Goal: Transaction & Acquisition: Purchase product/service

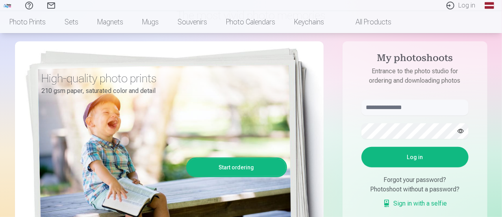
scroll to position [65, 0]
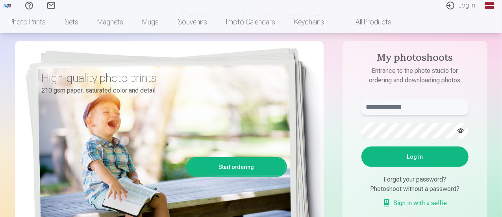
click at [419, 111] on input "text" at bounding box center [414, 107] width 107 height 16
type input "**********"
click at [462, 131] on button "button" at bounding box center [460, 130] width 15 height 15
click at [416, 160] on button "Log in" at bounding box center [414, 156] width 107 height 20
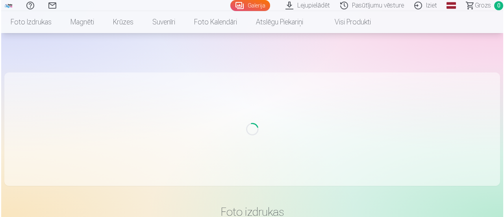
scroll to position [65, 0]
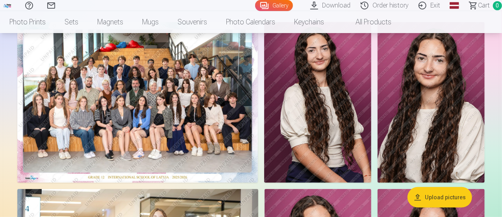
click at [73, 80] on img at bounding box center [137, 102] width 241 height 161
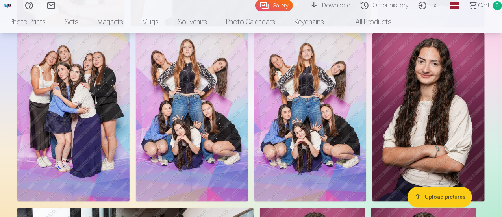
scroll to position [475, 0]
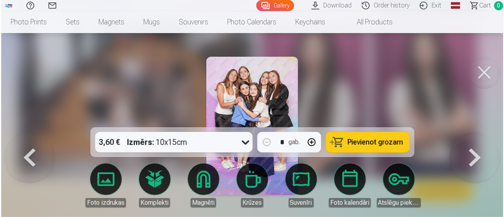
scroll to position [743, 0]
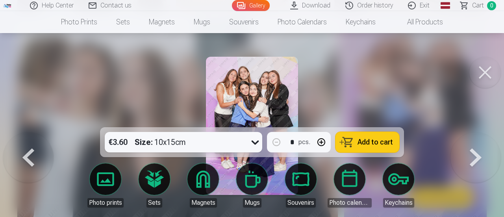
click at [480, 132] on button at bounding box center [475, 132] width 50 height 0
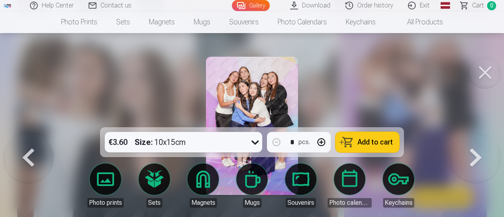
click at [480, 132] on button at bounding box center [475, 132] width 50 height 0
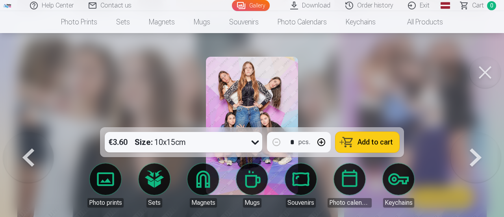
click at [299, 98] on div at bounding box center [252, 108] width 504 height 217
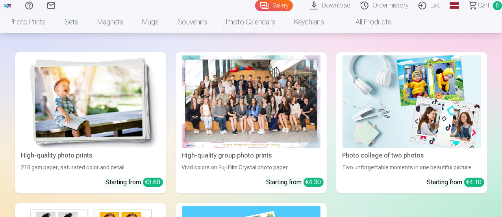
scroll to position [951, 0]
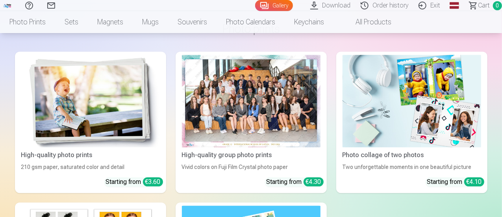
drag, startPoint x: 284, startPoint y: 98, endPoint x: 489, endPoint y: 89, distance: 205.3
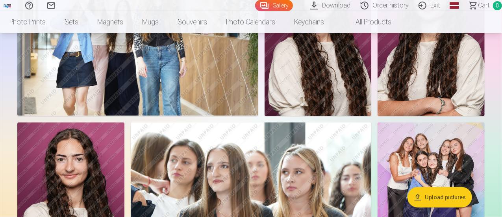
scroll to position [299, 0]
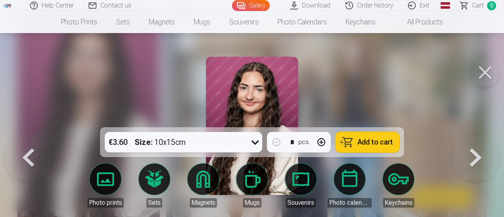
click at [55, 104] on div at bounding box center [252, 108] width 504 height 217
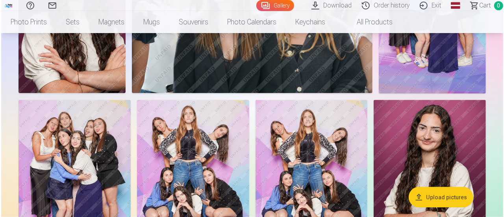
scroll to position [534, 0]
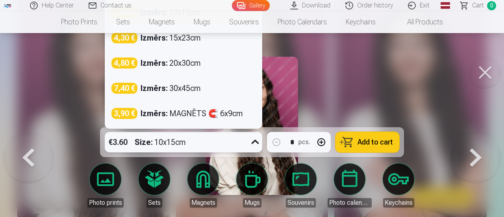
click at [153, 139] on font ":" at bounding box center [152, 141] width 2 height 9
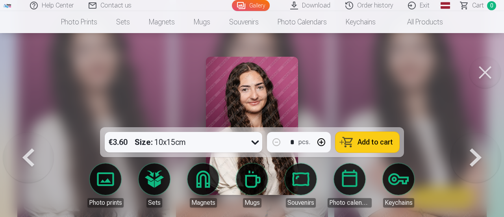
click at [387, 88] on div at bounding box center [252, 108] width 504 height 217
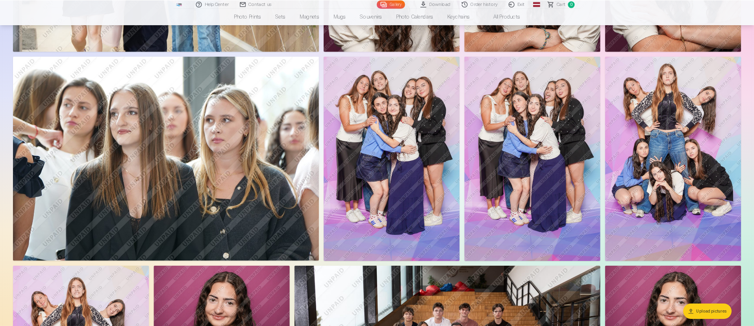
scroll to position [636, 0]
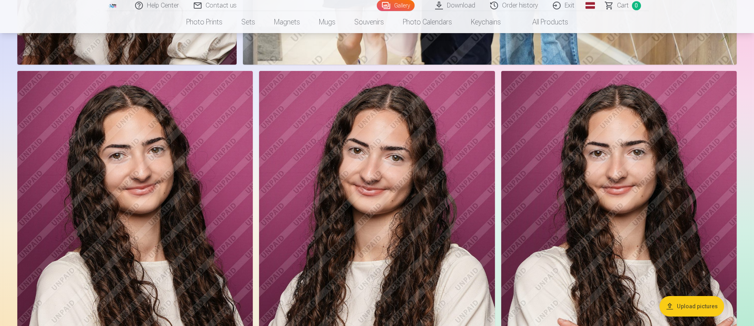
click at [131, 217] on img at bounding box center [134, 248] width 235 height 354
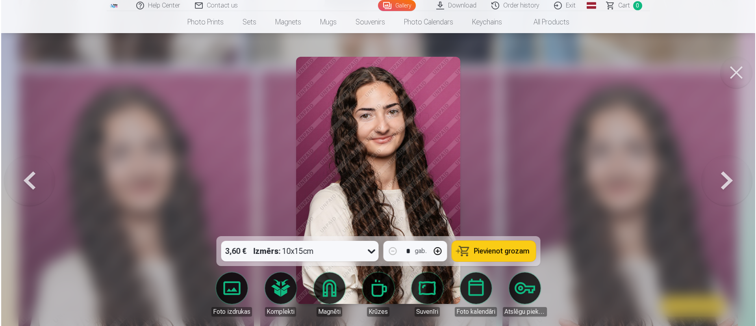
scroll to position [687, 0]
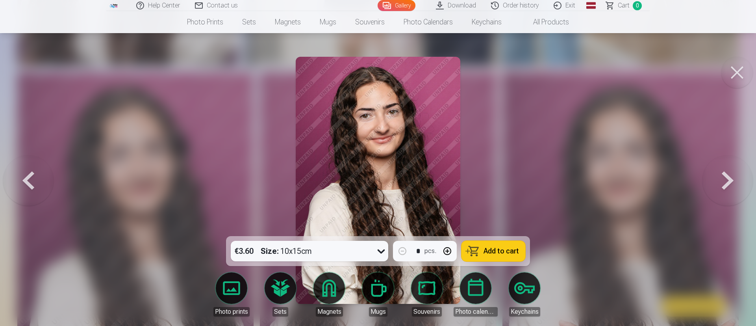
click at [502, 144] on div at bounding box center [378, 163] width 756 height 326
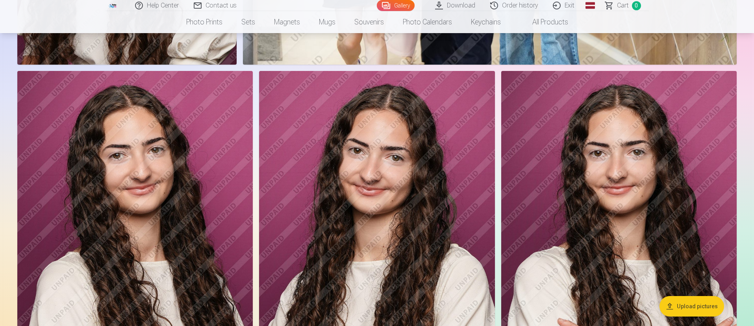
click at [374, 210] on img at bounding box center [376, 248] width 235 height 354
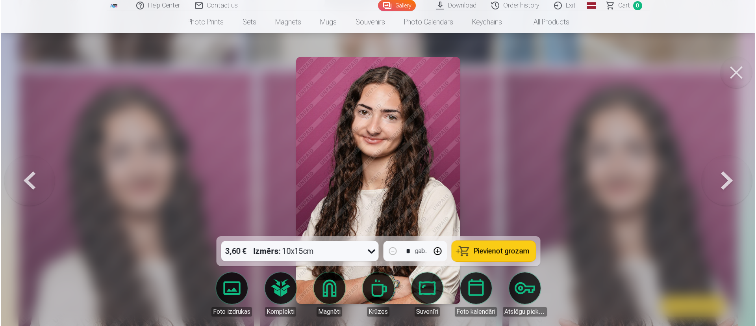
scroll to position [687, 0]
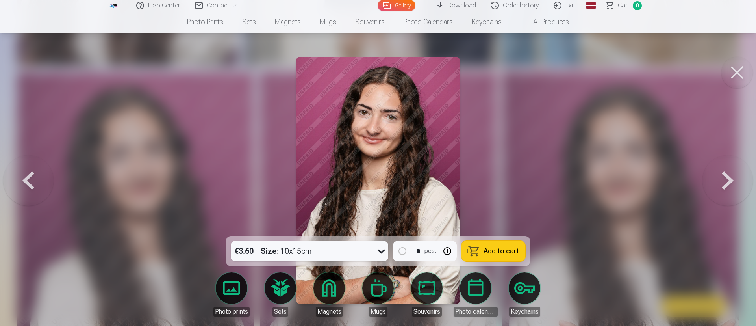
click at [502, 189] on button at bounding box center [727, 180] width 50 height 96
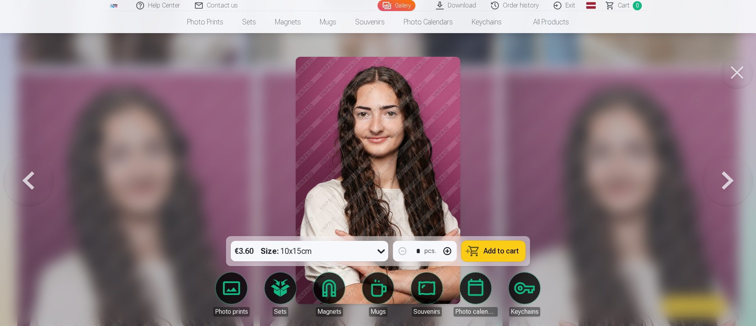
click at [23, 174] on button at bounding box center [28, 180] width 50 height 96
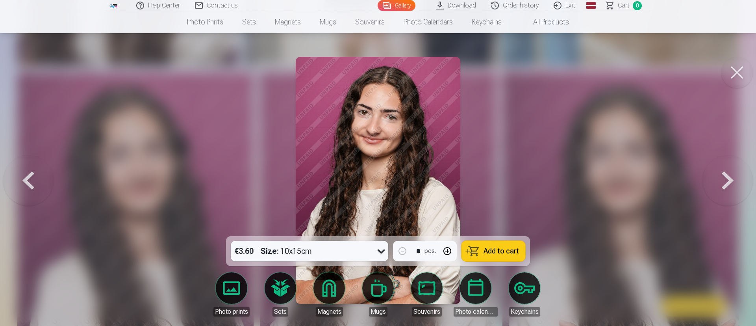
click at [29, 175] on button at bounding box center [28, 180] width 50 height 96
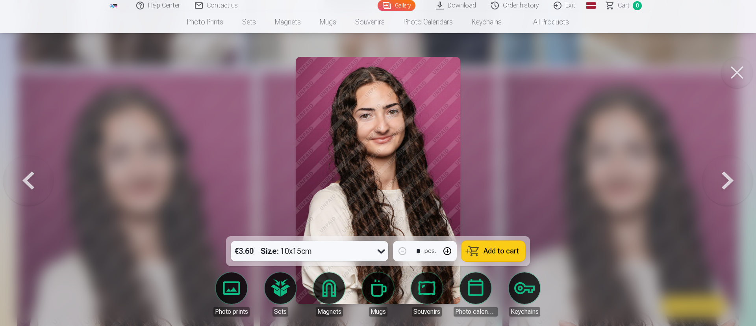
click at [502, 71] on button at bounding box center [736, 72] width 31 height 31
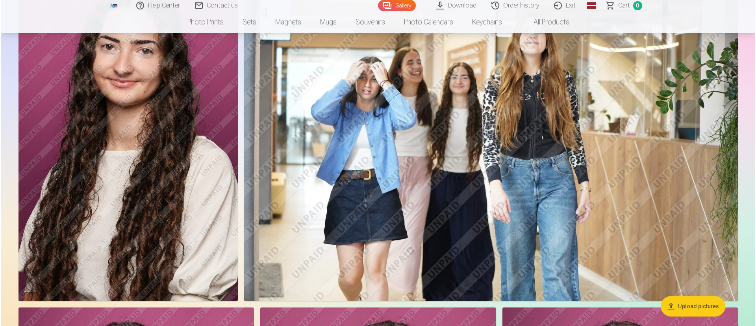
scroll to position [451, 0]
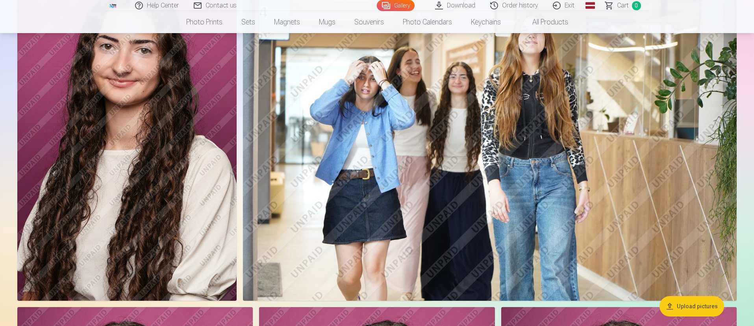
click at [172, 183] on img at bounding box center [126, 136] width 219 height 329
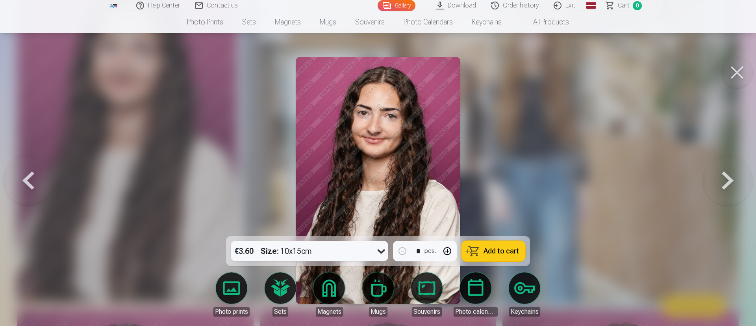
click at [405, 107] on img at bounding box center [378, 180] width 165 height 247
click at [418, 171] on img at bounding box center [378, 180] width 165 height 247
click at [398, 194] on img at bounding box center [378, 180] width 165 height 247
click at [335, 217] on div "€3.60 Size : 10x15cm * pcs. Add to cart" at bounding box center [378, 251] width 304 height 30
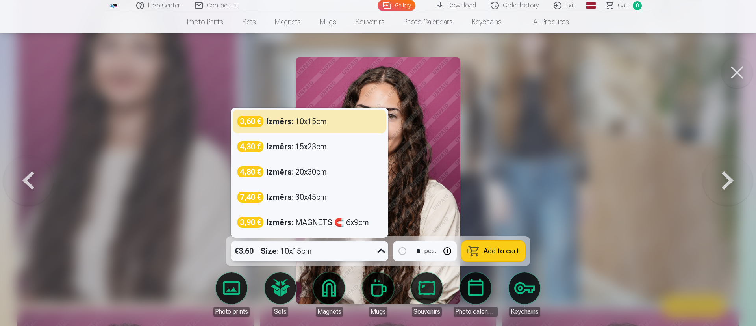
click at [339, 217] on div "€3.60 Size : 10x15cm" at bounding box center [302, 251] width 143 height 20
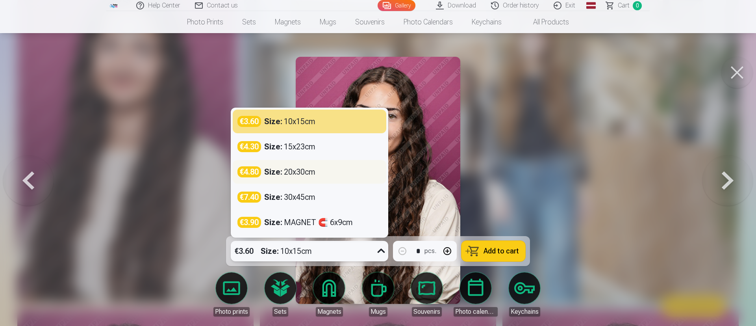
click at [341, 177] on div "€4.80 Size : 20x30cm" at bounding box center [309, 171] width 144 height 11
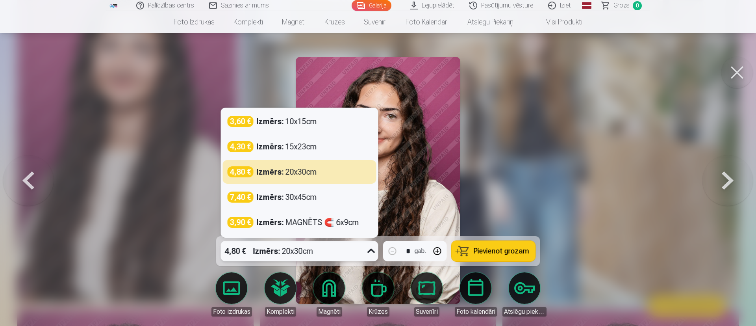
click at [324, 217] on div "4,80 € Izmērs : 20x30cm" at bounding box center [292, 251] width 143 height 20
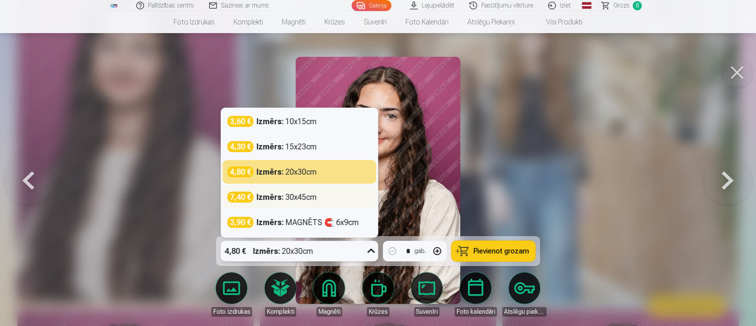
click at [308, 198] on div "Izmērs : 30x45cm" at bounding box center [287, 196] width 60 height 11
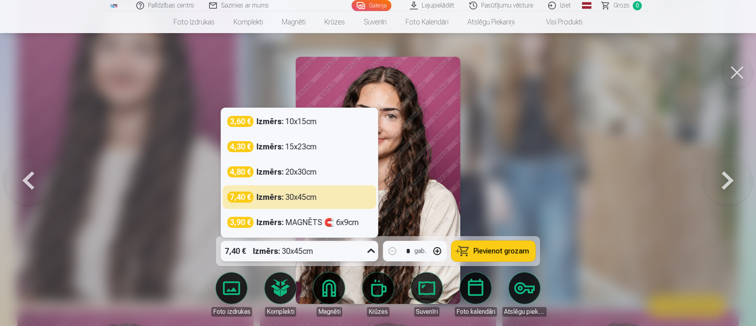
click at [280, 217] on div "Izmērs : 30x45cm" at bounding box center [283, 251] width 60 height 20
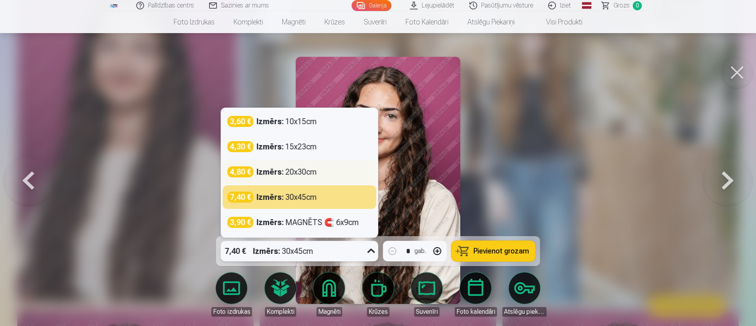
click at [282, 173] on strong "Izmērs :" at bounding box center [270, 171] width 27 height 11
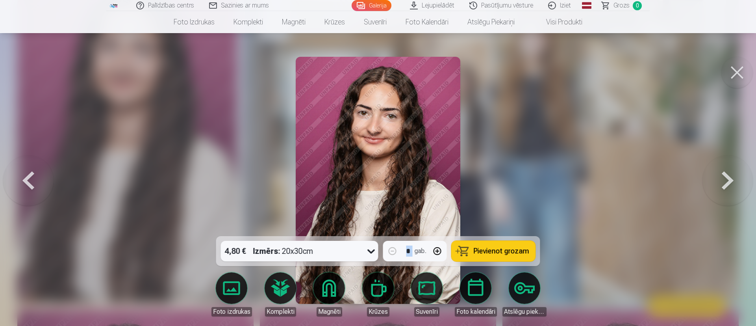
click at [282, 173] on div at bounding box center [378, 163] width 756 height 326
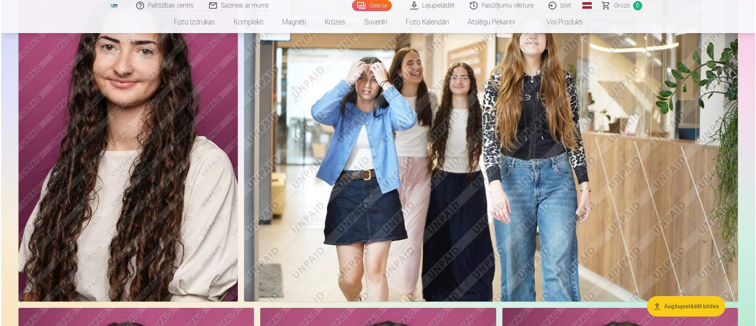
scroll to position [449, 0]
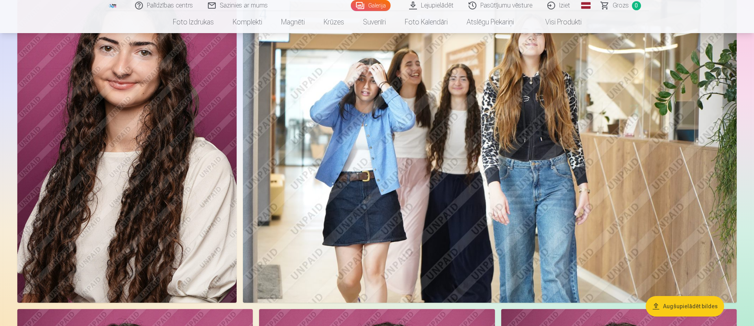
click at [189, 191] on img at bounding box center [126, 138] width 219 height 329
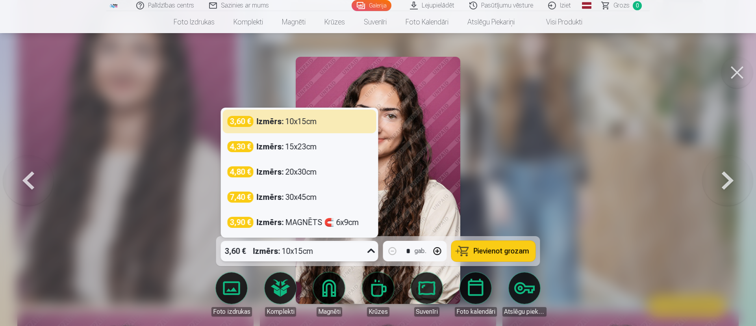
click at [316, 217] on div "3,60 € Izmērs : 10x15cm" at bounding box center [292, 251] width 143 height 20
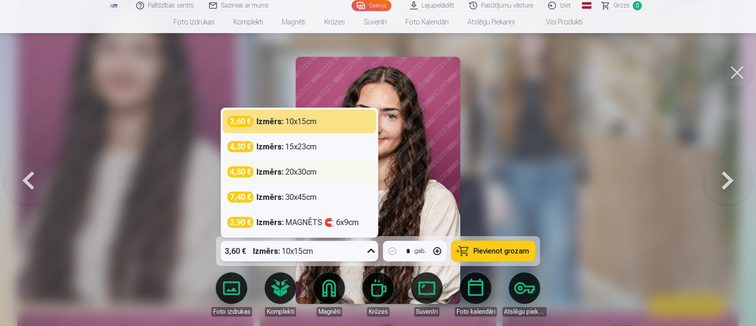
click at [290, 165] on div "4,80 € Izmērs : 20x30cm" at bounding box center [300, 172] width 154 height 24
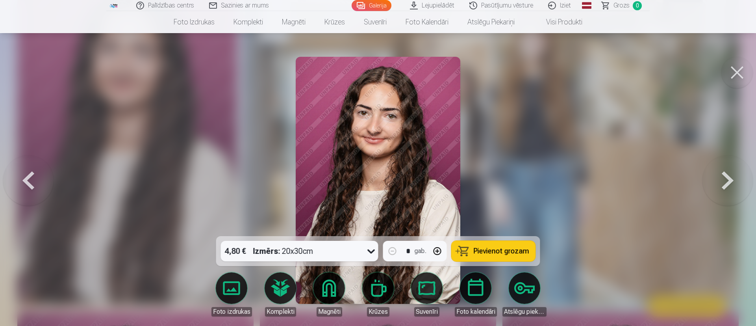
click at [502, 217] on span "Pievienot grozam" at bounding box center [502, 250] width 56 height 7
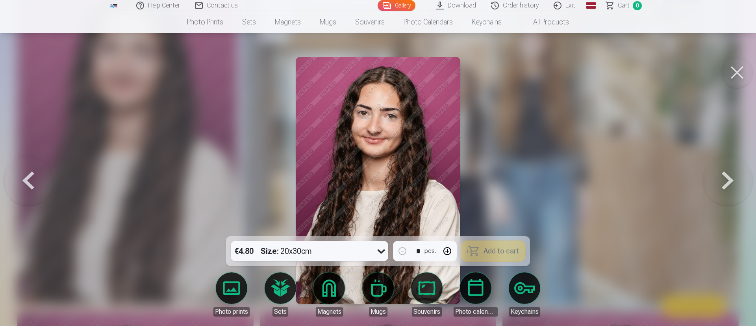
click at [502, 75] on button at bounding box center [736, 72] width 31 height 31
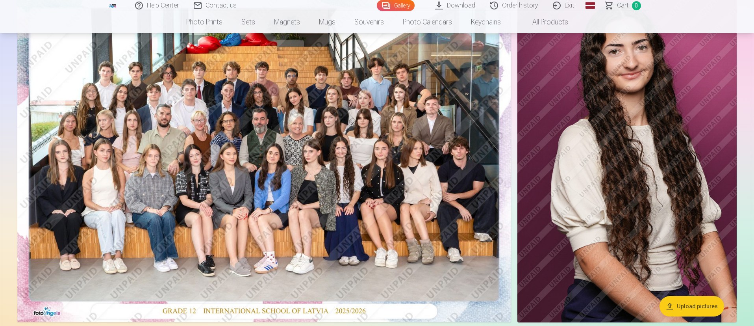
scroll to position [93, 0]
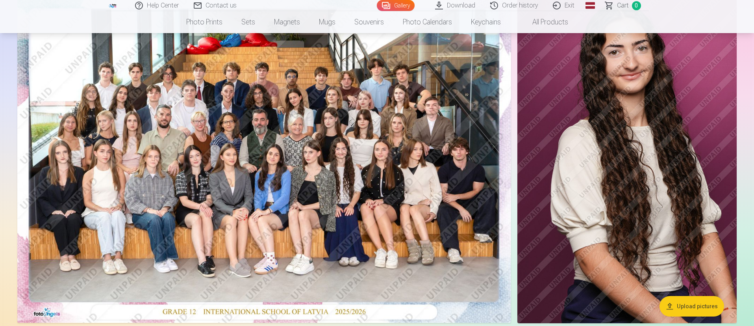
click at [502, 163] on img at bounding box center [626, 157] width 219 height 329
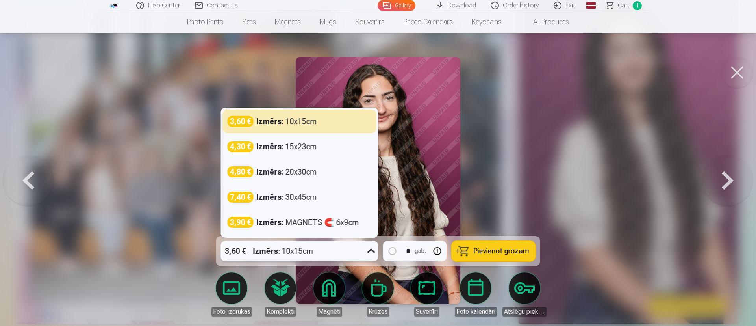
click at [347, 217] on div "3,60 € Izmērs : 10x15cm" at bounding box center [292, 251] width 143 height 20
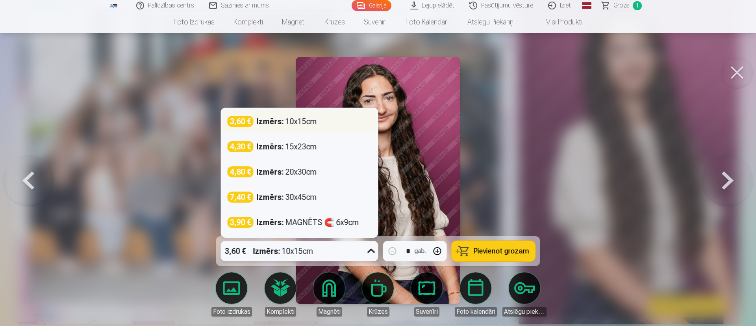
click at [315, 123] on div "Izmērs : 10x15cm" at bounding box center [287, 121] width 60 height 11
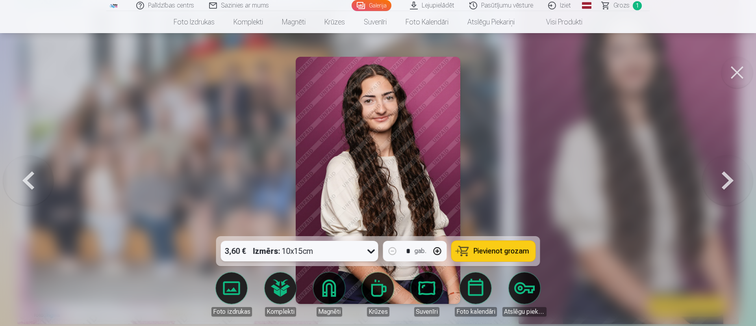
click at [489, 217] on span "Pievienot grozam" at bounding box center [502, 250] width 56 height 7
click at [502, 175] on div at bounding box center [378, 163] width 756 height 326
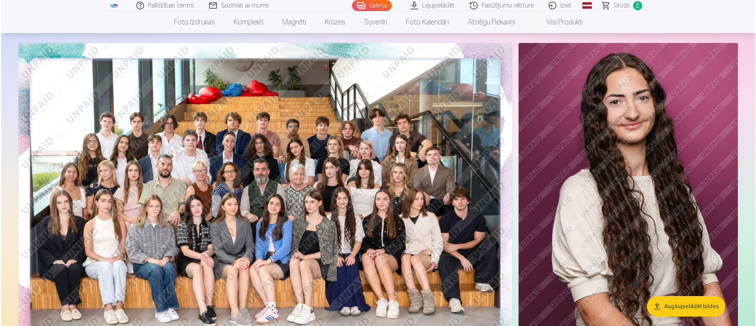
scroll to position [38, 0]
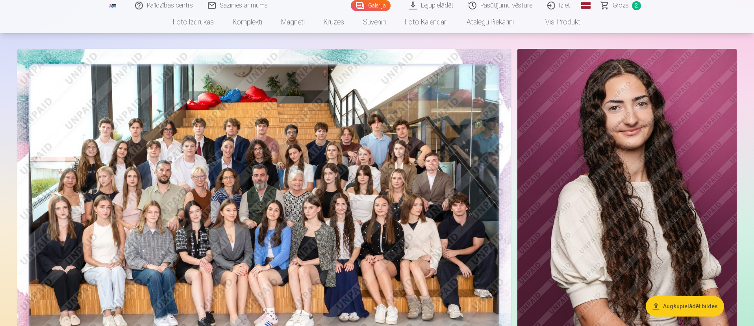
click at [401, 193] on img at bounding box center [264, 213] width 494 height 329
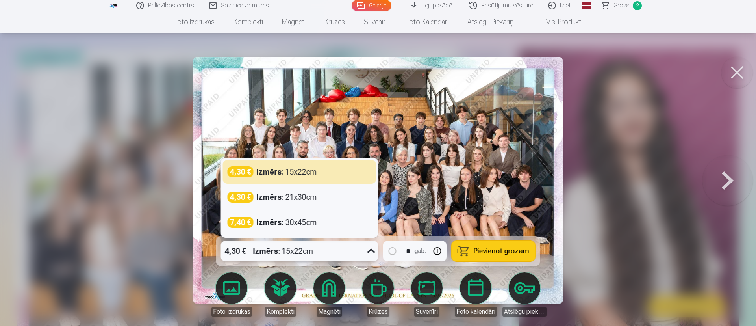
click at [329, 217] on div "4,30 € Izmērs : 15x22cm" at bounding box center [292, 251] width 143 height 20
click at [417, 154] on img at bounding box center [378, 180] width 370 height 247
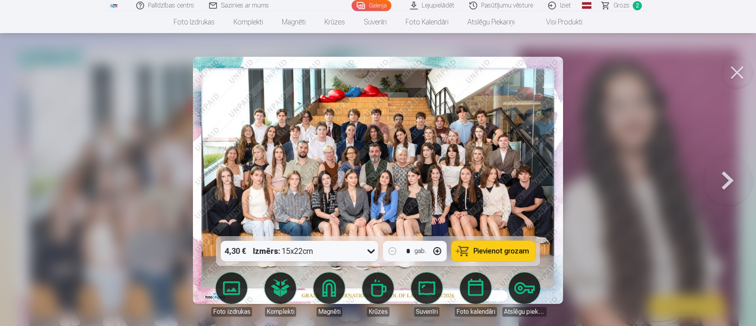
click at [294, 195] on img at bounding box center [378, 180] width 370 height 247
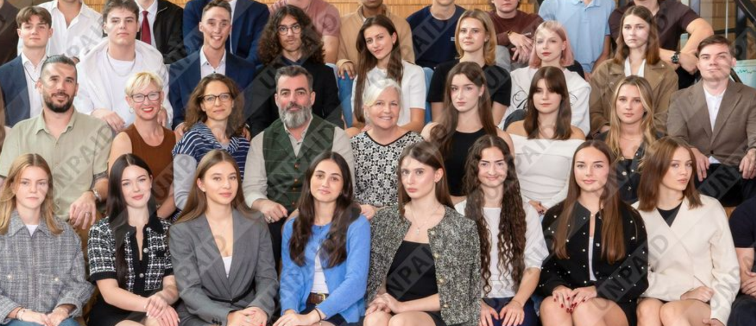
click at [353, 189] on img at bounding box center [378, 180] width 370 height 247
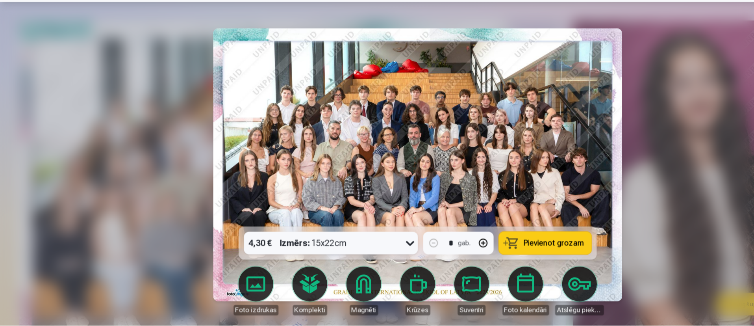
scroll to position [37, 0]
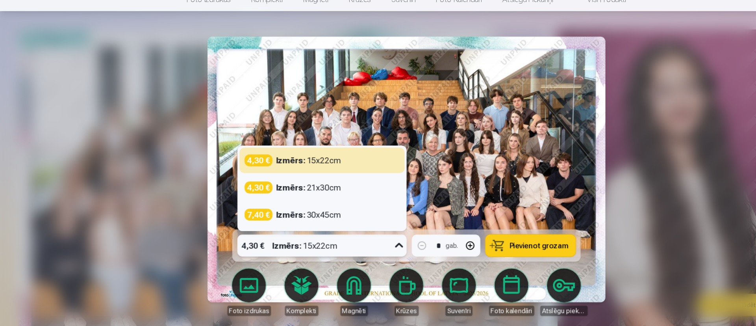
click at [335, 217] on div "4,30 € Izmērs : 15x22cm" at bounding box center [292, 251] width 143 height 20
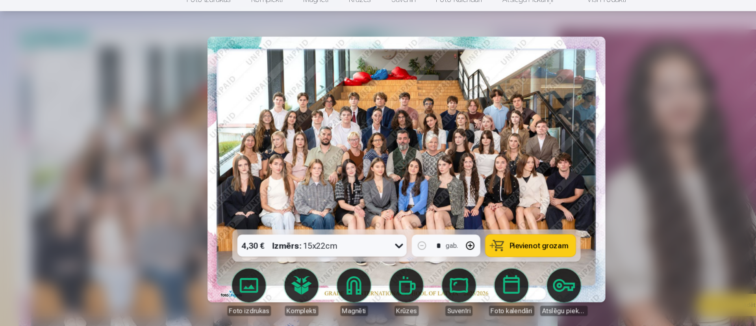
click at [467, 217] on button "Pievienot grozam" at bounding box center [494, 251] width 84 height 20
click at [502, 217] on div at bounding box center [378, 163] width 756 height 326
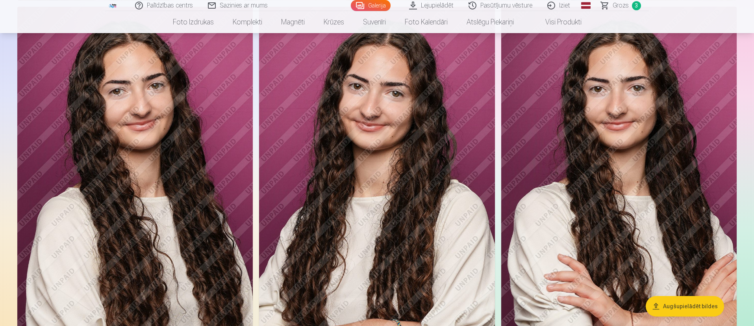
scroll to position [749, 0]
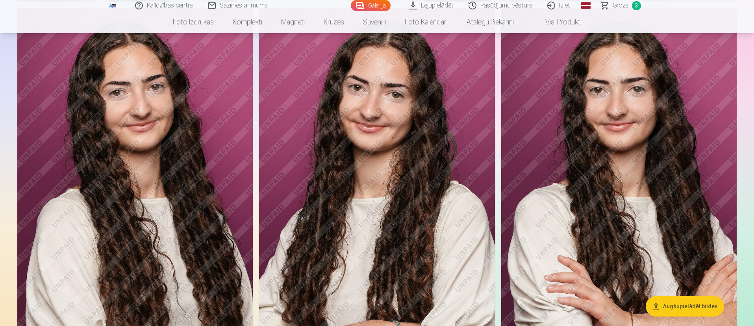
click at [143, 183] on img at bounding box center [134, 185] width 235 height 354
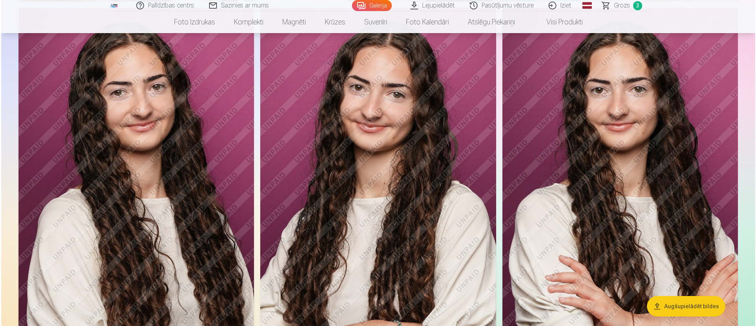
scroll to position [750, 0]
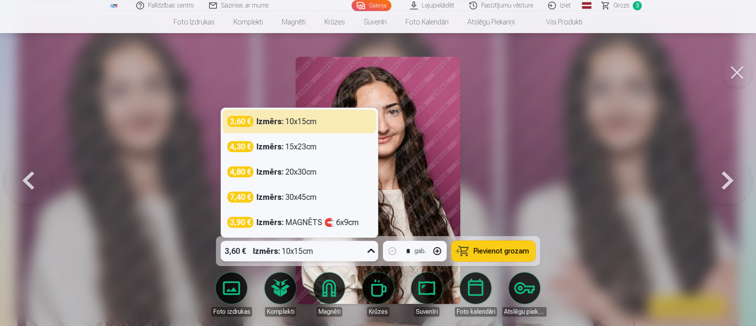
click at [305, 217] on div "Izmērs : 10x15cm" at bounding box center [283, 251] width 60 height 20
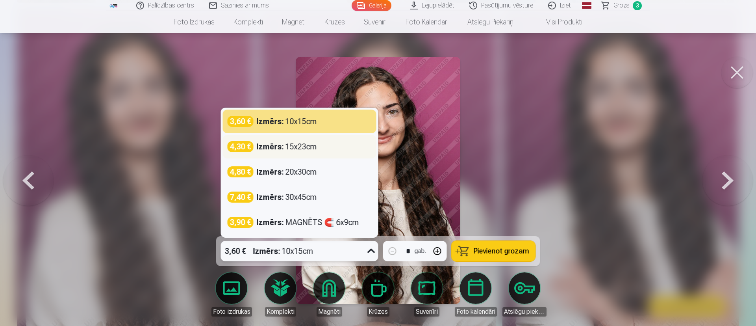
click at [296, 150] on div "Izmērs : 15x23cm" at bounding box center [287, 146] width 60 height 11
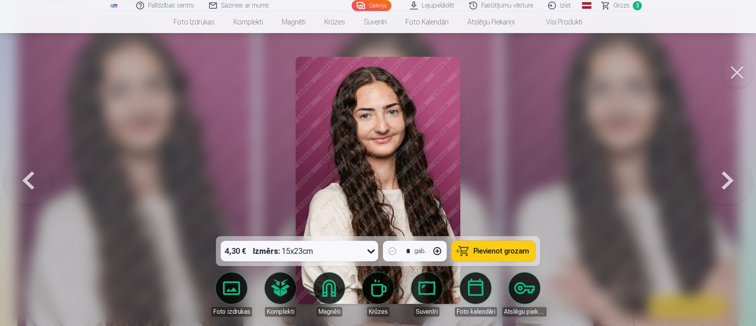
click at [479, 217] on span "Pievienot grozam" at bounding box center [502, 250] width 56 height 7
click at [483, 217] on span "Pievienot grozam" at bounding box center [502, 250] width 56 height 7
click at [478, 217] on span "Pievienot grozam" at bounding box center [502, 250] width 56 height 7
click at [502, 195] on div at bounding box center [378, 163] width 756 height 326
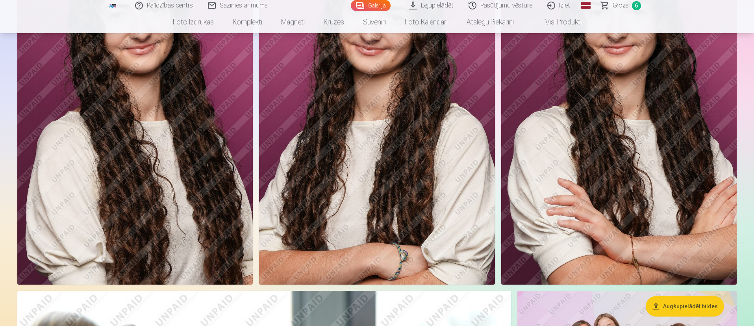
scroll to position [761, 0]
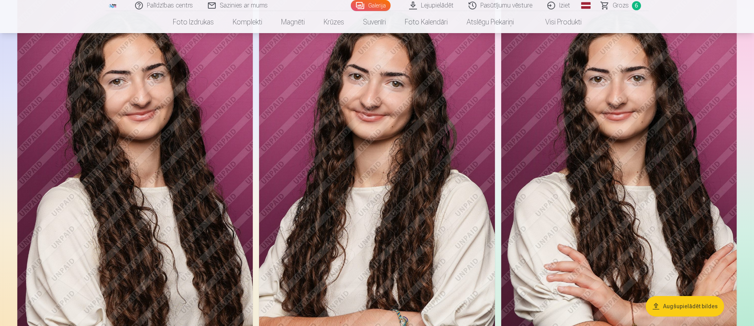
click at [389, 193] on img at bounding box center [376, 174] width 235 height 354
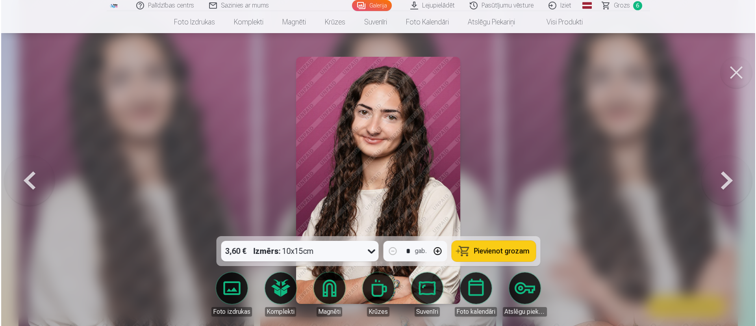
scroll to position [763, 0]
click at [375, 163] on img at bounding box center [378, 180] width 165 height 247
click at [502, 154] on div at bounding box center [378, 163] width 756 height 326
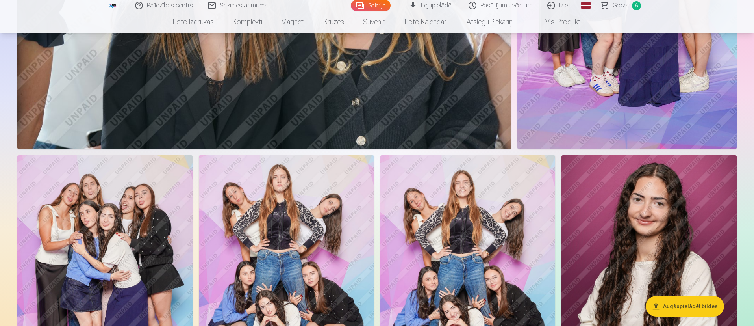
scroll to position [1296, 0]
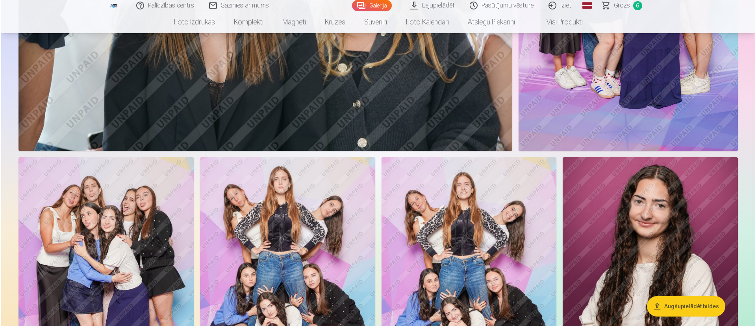
scroll to position [1298, 0]
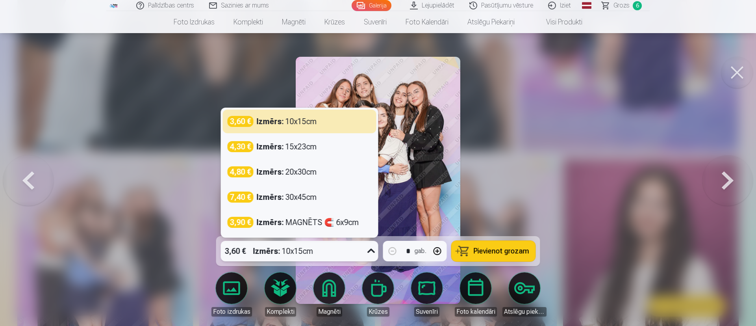
click at [321, 217] on div "3,60 € Izmērs : 10x15cm" at bounding box center [292, 251] width 143 height 20
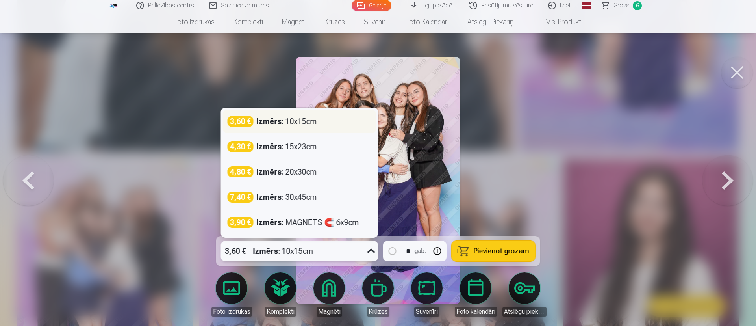
click at [315, 122] on div "Izmērs : 10x15cm" at bounding box center [287, 121] width 60 height 11
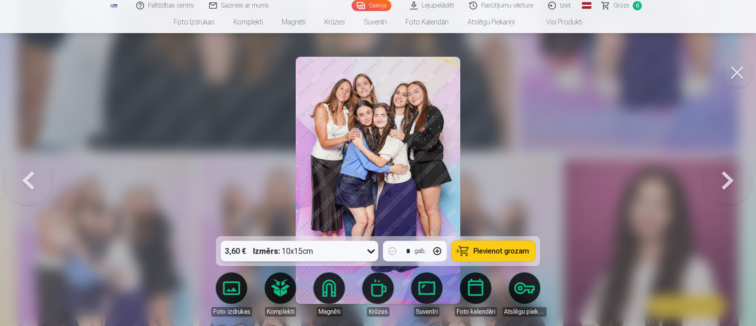
click at [502, 217] on span "Pievienot grozam" at bounding box center [502, 250] width 56 height 7
click at [502, 190] on button at bounding box center [727, 180] width 50 height 96
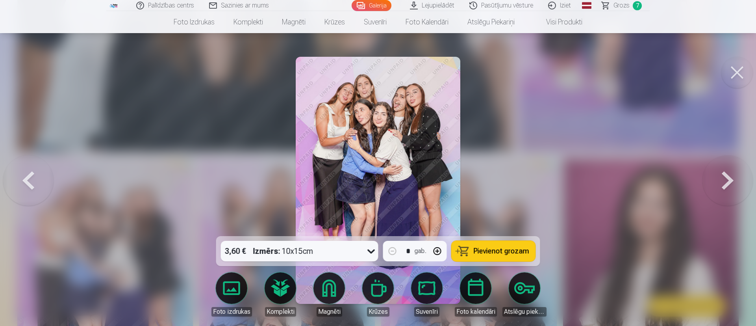
click at [481, 217] on span "Pievienot grozam" at bounding box center [502, 250] width 56 height 7
click at [502, 189] on button at bounding box center [727, 180] width 50 height 96
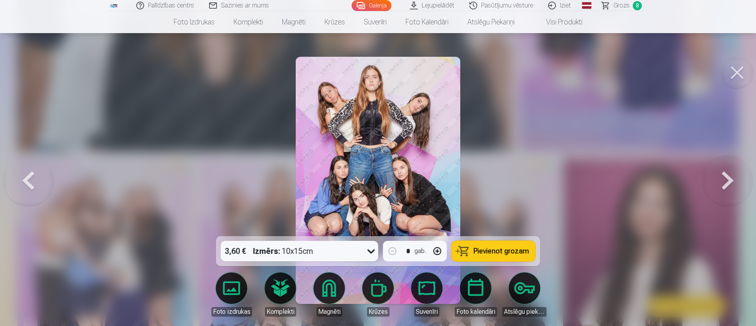
click at [502, 174] on button at bounding box center [727, 180] width 50 height 96
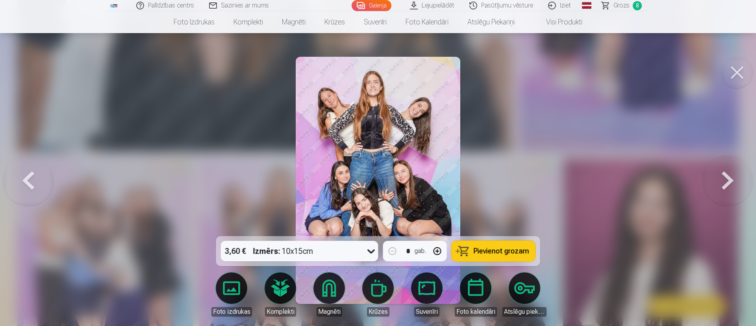
click at [23, 181] on button at bounding box center [28, 180] width 50 height 96
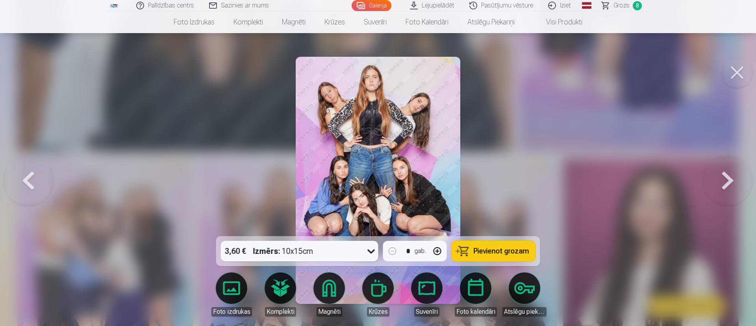
click at [479, 217] on span "Pievienot grozam" at bounding box center [502, 250] width 56 height 7
click at [502, 187] on div at bounding box center [378, 163] width 756 height 326
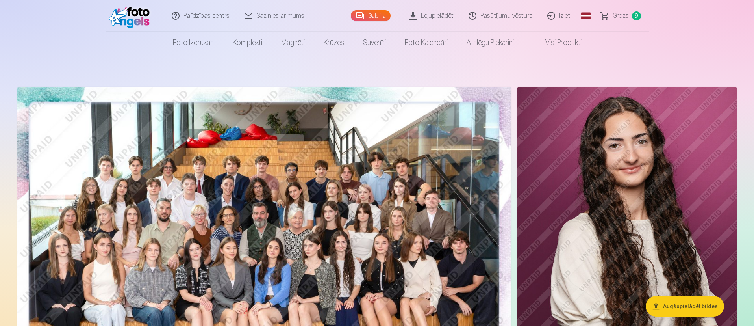
click at [502, 11] on link "Grozs 9" at bounding box center [621, 15] width 55 height 31
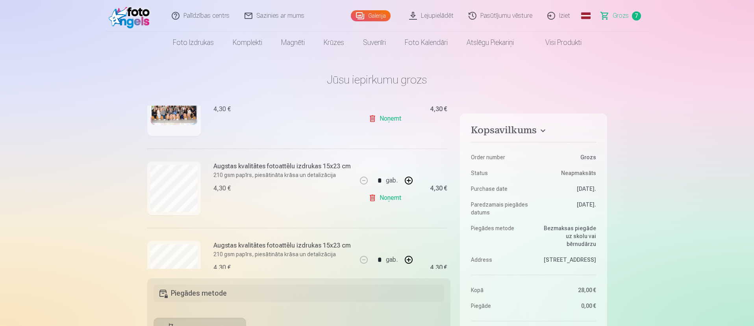
scroll to position [132, 0]
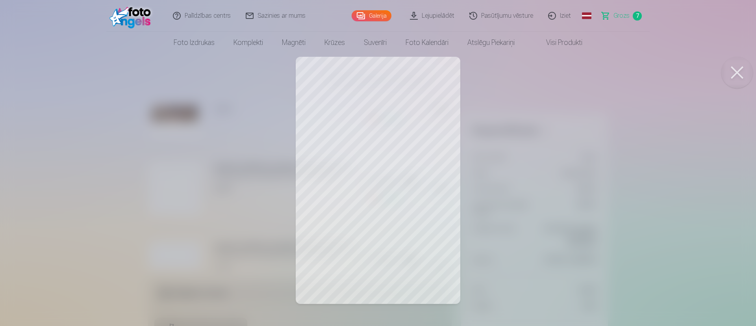
click at [153, 181] on div at bounding box center [378, 163] width 756 height 326
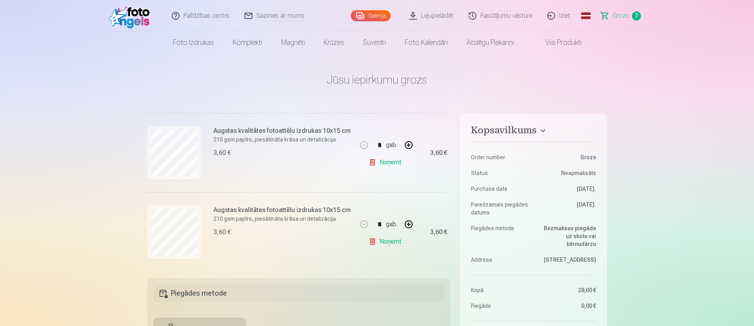
scroll to position [0, 0]
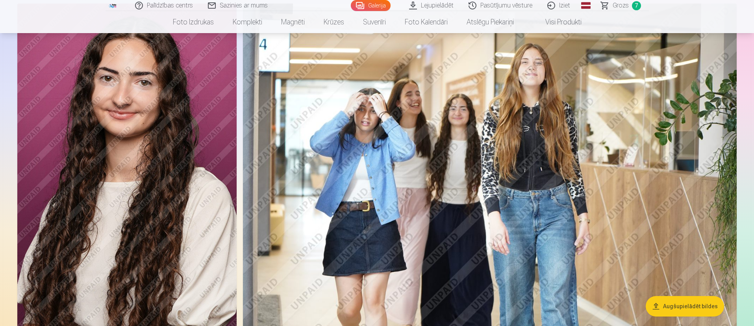
scroll to position [378, 0]
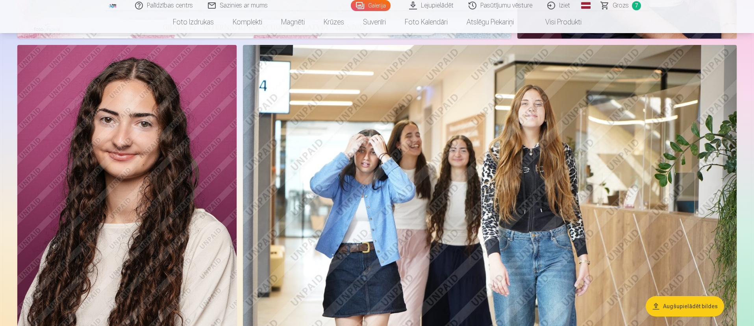
click at [189, 158] on img at bounding box center [126, 209] width 219 height 329
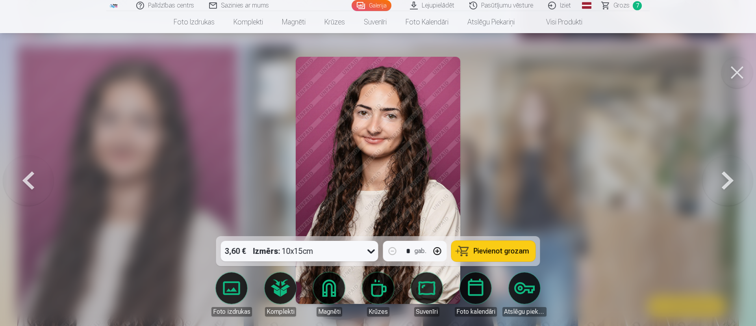
click at [502, 91] on div at bounding box center [378, 163] width 756 height 326
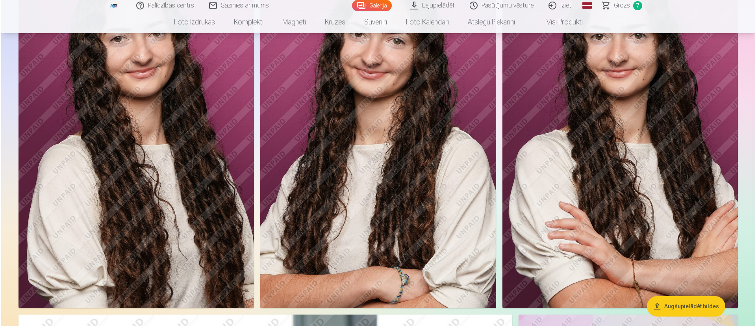
scroll to position [804, 0]
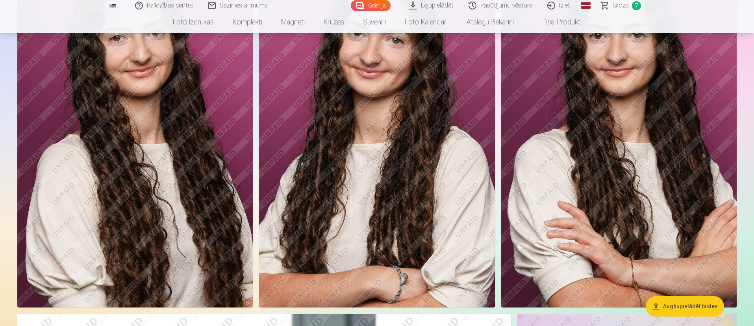
click at [137, 217] on img at bounding box center [134, 131] width 235 height 354
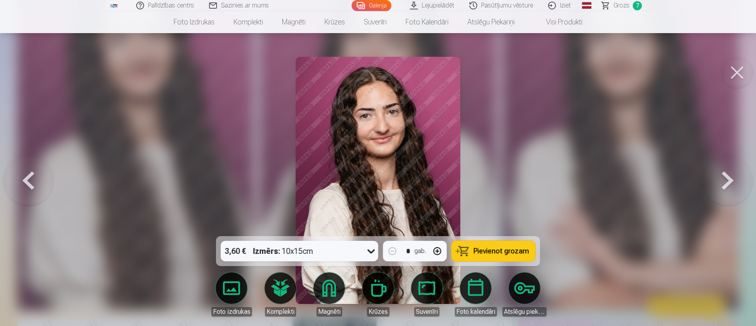
click at [173, 203] on div at bounding box center [378, 163] width 756 height 326
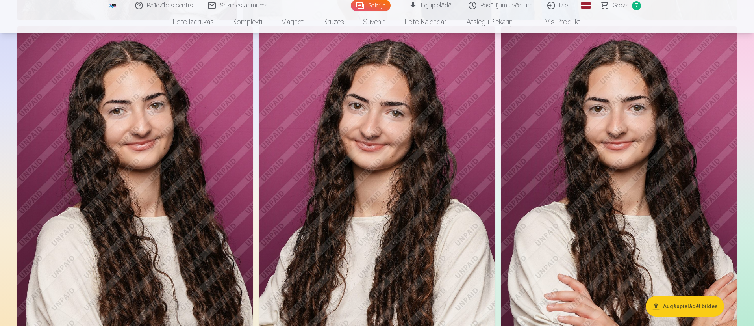
scroll to position [678, 0]
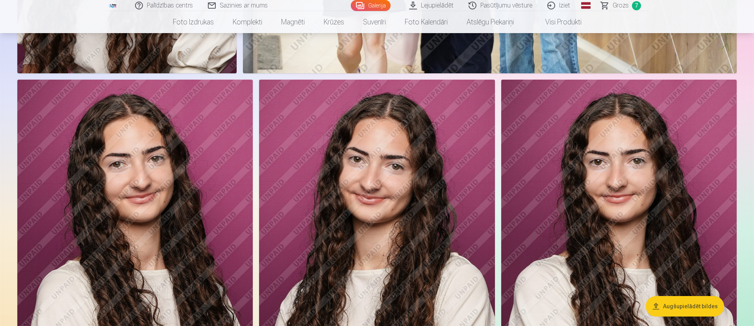
drag, startPoint x: 615, startPoint y: 193, endPoint x: 204, endPoint y: 174, distance: 411.4
click at [204, 174] on img at bounding box center [134, 257] width 235 height 354
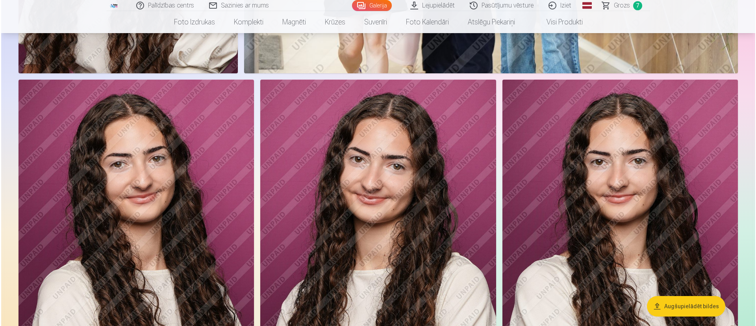
scroll to position [679, 0]
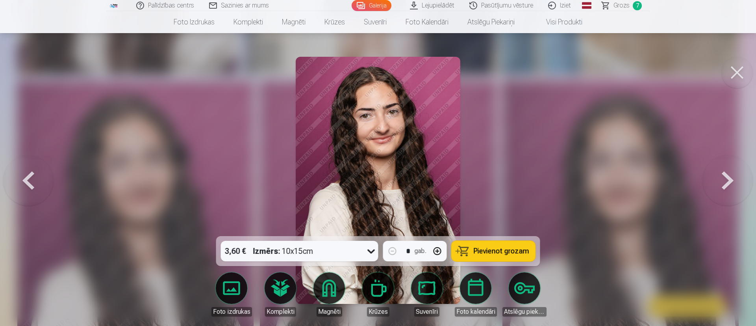
click at [347, 217] on div "3,60 € Izmērs : 10x15cm" at bounding box center [292, 251] width 143 height 20
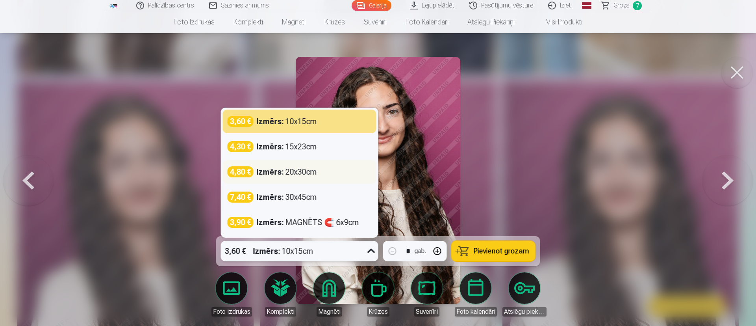
click at [318, 176] on div "4,80 € Izmērs : 20x30cm" at bounding box center [300, 171] width 144 height 11
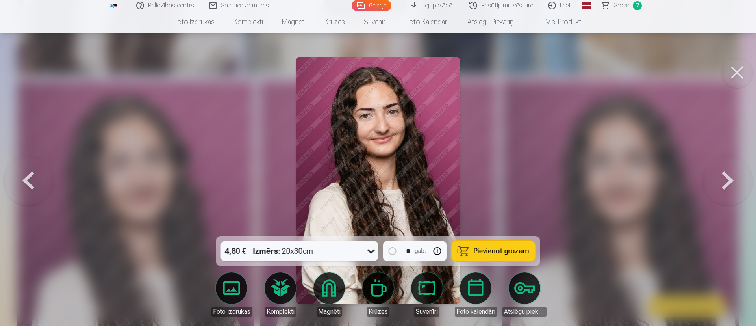
click at [376, 121] on img at bounding box center [378, 180] width 165 height 247
click at [502, 217] on span "Pievienot grozam" at bounding box center [502, 250] width 56 height 7
click at [502, 178] on div at bounding box center [378, 163] width 756 height 326
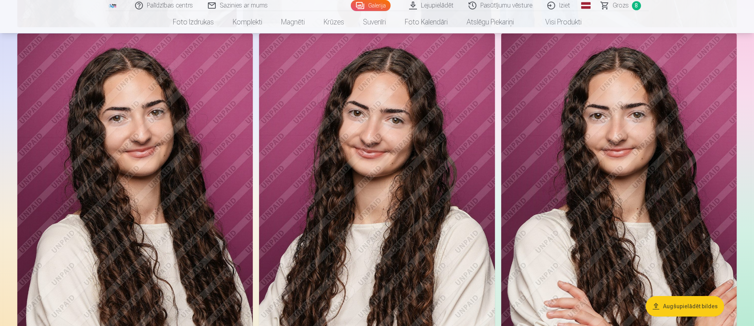
scroll to position [724, 0]
click at [442, 181] on img at bounding box center [376, 211] width 235 height 354
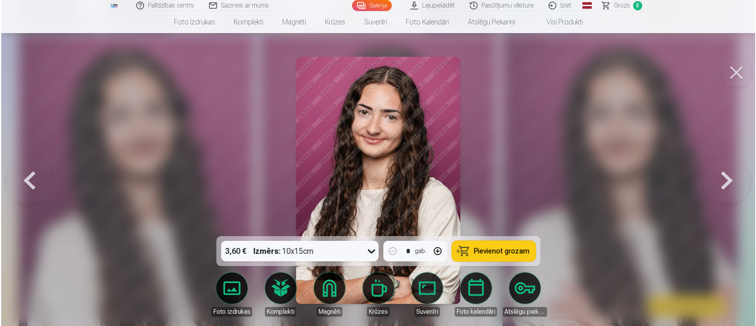
scroll to position [724, 0]
click at [423, 167] on img at bounding box center [378, 180] width 165 height 247
click at [502, 109] on div at bounding box center [378, 163] width 756 height 326
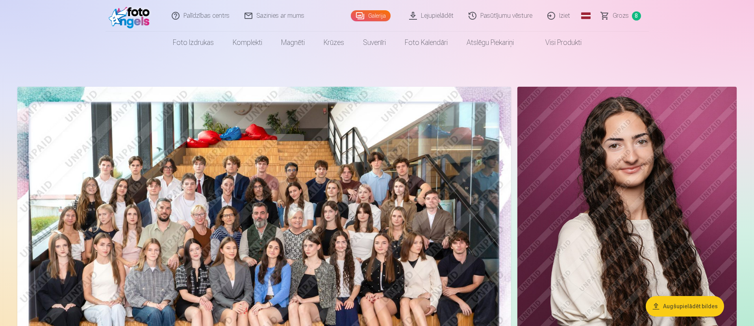
click at [502, 9] on link "Grozs 8" at bounding box center [621, 15] width 55 height 31
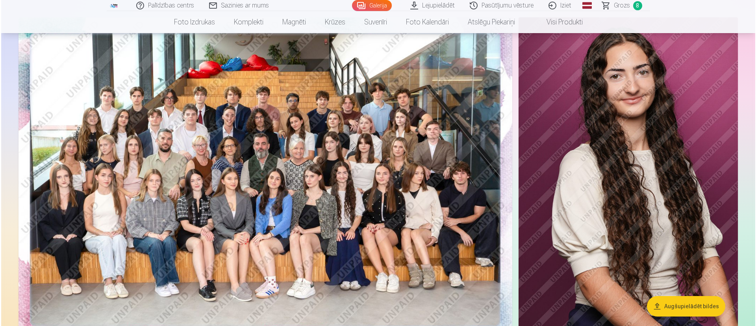
scroll to position [68, 0]
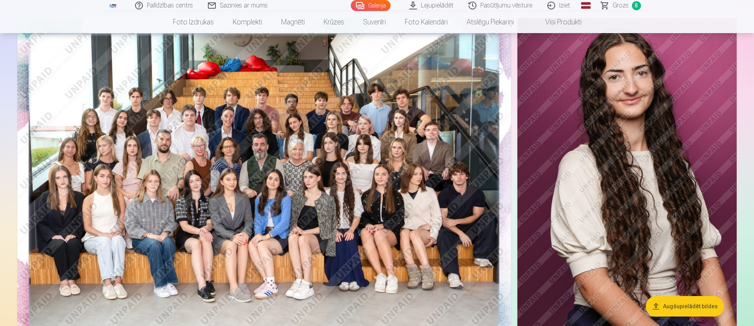
click at [502, 141] on img at bounding box center [626, 182] width 219 height 329
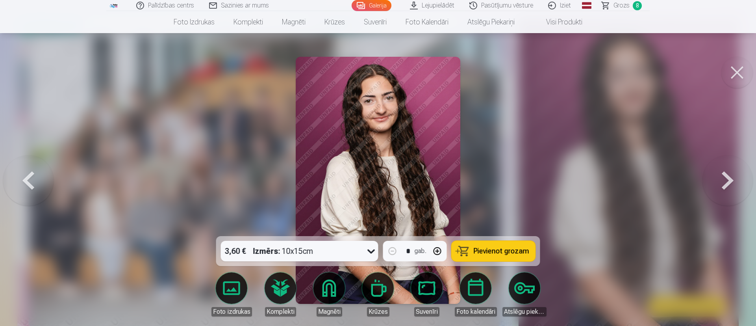
click at [322, 217] on div "3,60 € Izmērs : 10x15cm" at bounding box center [292, 251] width 143 height 20
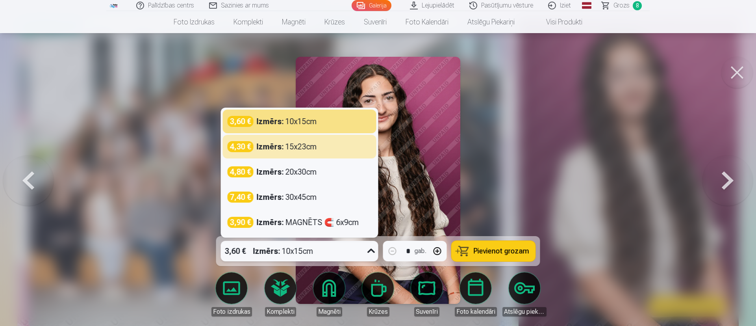
click at [498, 148] on div at bounding box center [378, 163] width 756 height 326
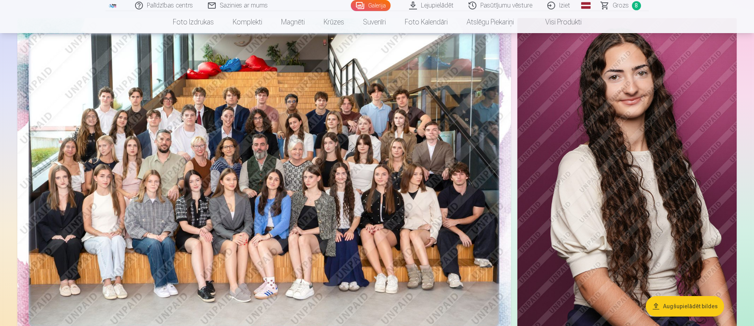
click at [502, 167] on img at bounding box center [626, 182] width 219 height 329
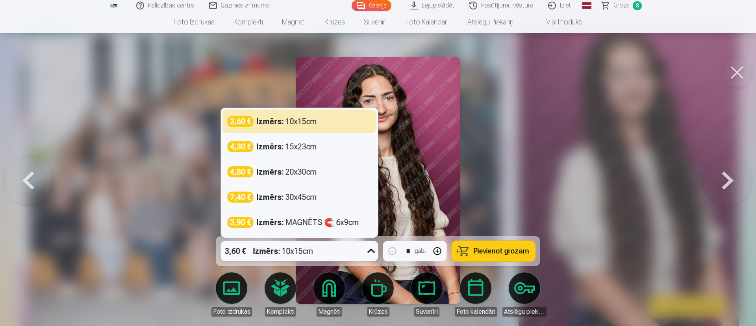
click at [342, 217] on div "3,60 € Izmērs : 10x15cm" at bounding box center [292, 251] width 143 height 20
click at [493, 217] on span "Pievienot grozam" at bounding box center [502, 250] width 56 height 7
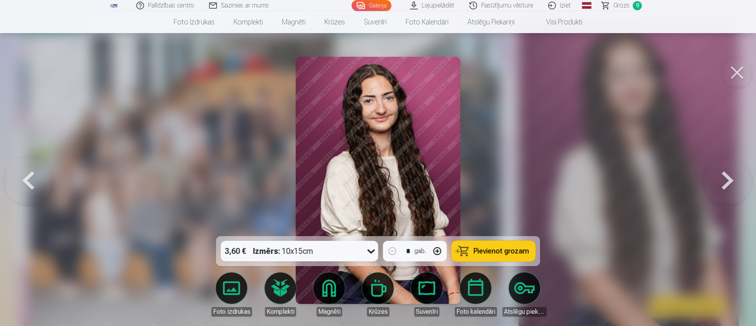
click at [502, 7] on span "Grozs" at bounding box center [621, 5] width 16 height 9
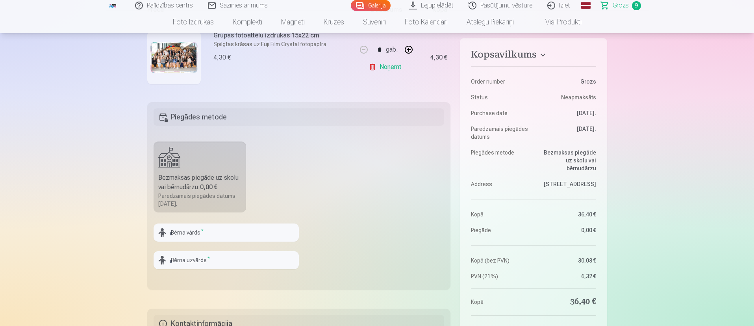
scroll to position [177, 0]
click at [274, 106] on fieldset "Piegādes metode Bezmaksas piegāde uz skolu vai bērnudārzu : 0,00 € Paredzamais …" at bounding box center [299, 194] width 304 height 187
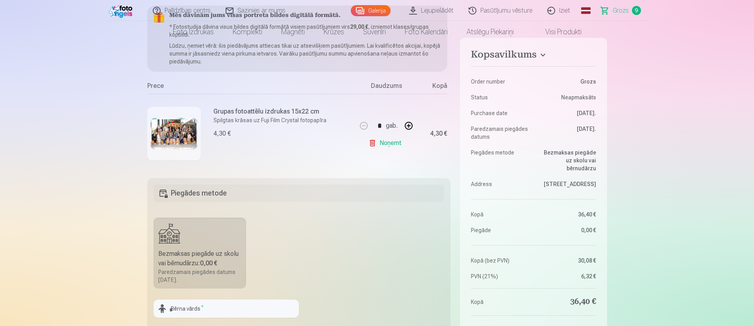
scroll to position [0, 0]
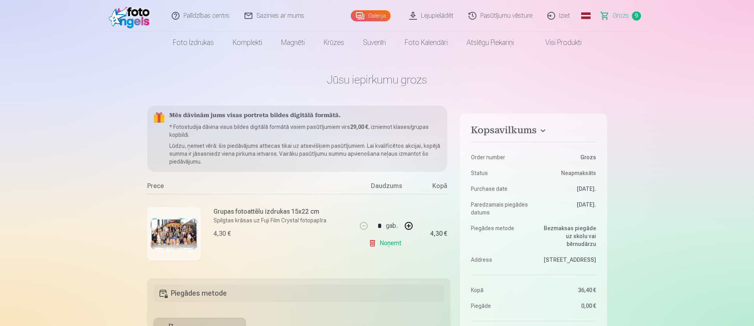
click at [258, 217] on p "Spilgtas krāsas uz Fuji Film Crystal fotopapīra" at bounding box center [269, 220] width 113 height 8
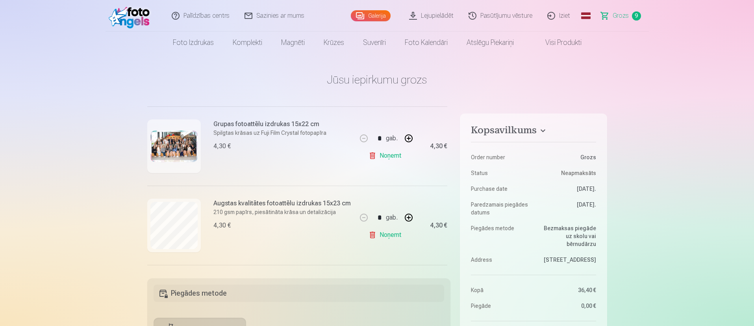
scroll to position [109, 0]
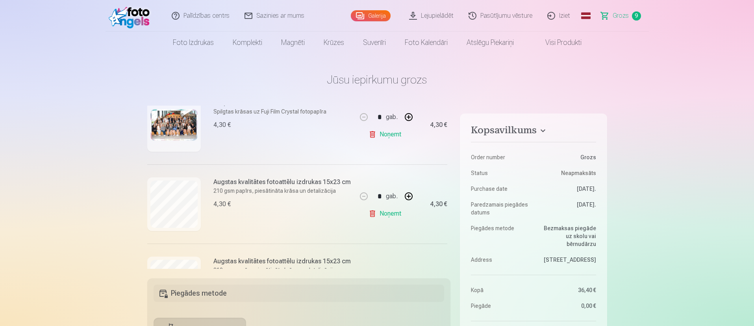
click at [407, 193] on button "button" at bounding box center [408, 196] width 19 height 19
type input "*"
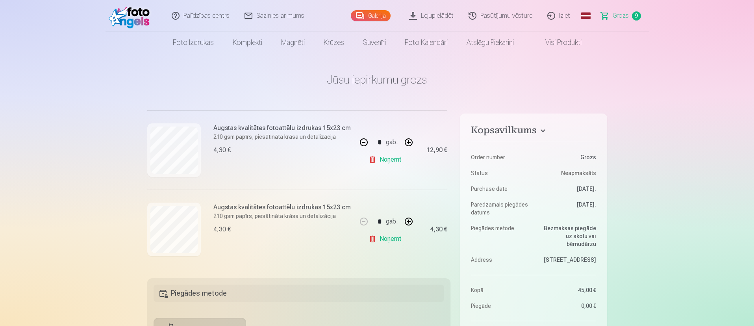
scroll to position [163, 0]
click at [382, 217] on link "Noņemt" at bounding box center [386, 238] width 36 height 16
click at [385, 217] on link "Noņemt" at bounding box center [386, 238] width 36 height 16
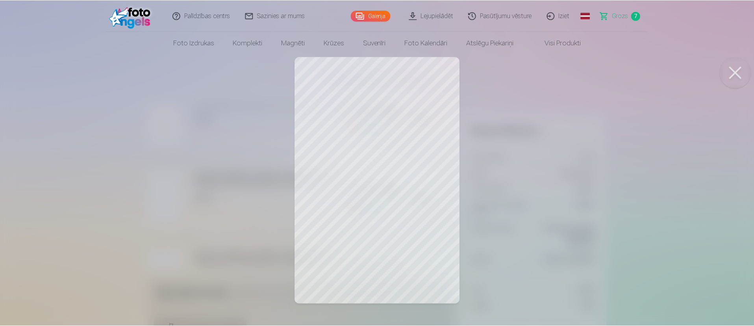
scroll to position [273, 0]
click at [502, 70] on button at bounding box center [736, 72] width 31 height 31
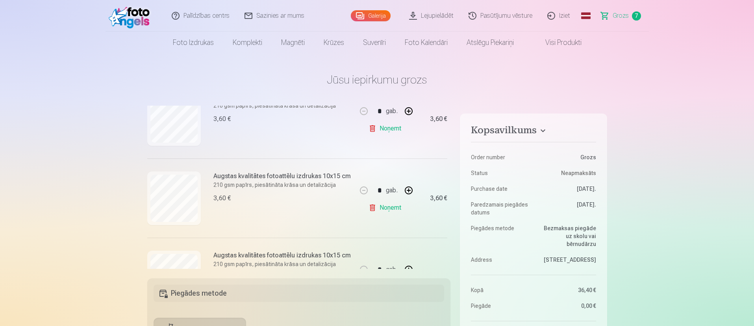
scroll to position [231, 0]
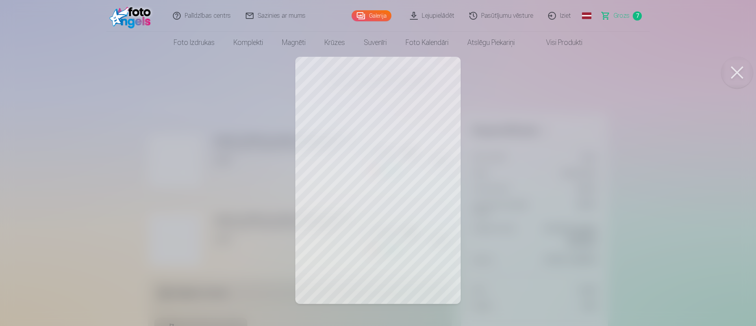
click at [226, 203] on div at bounding box center [378, 163] width 756 height 326
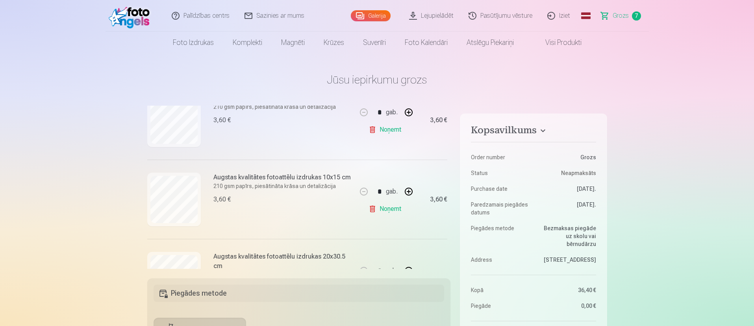
scroll to position [393, 0]
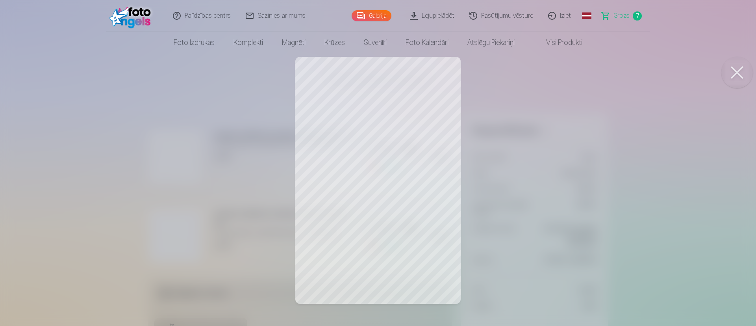
click at [178, 167] on div at bounding box center [378, 163] width 756 height 326
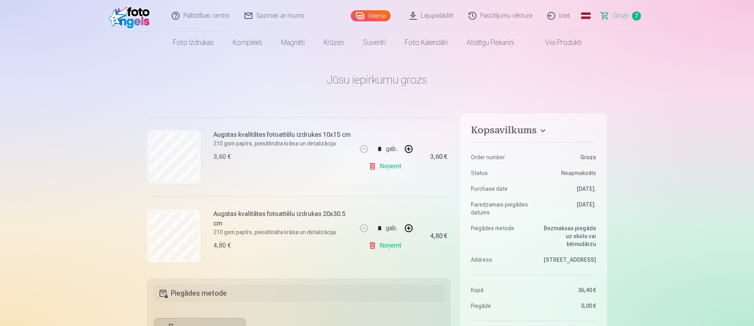
scroll to position [437, 0]
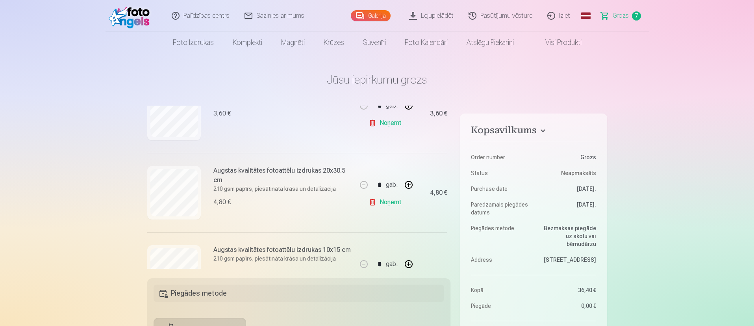
click at [173, 216] on div at bounding box center [174, 193] width 54 height 54
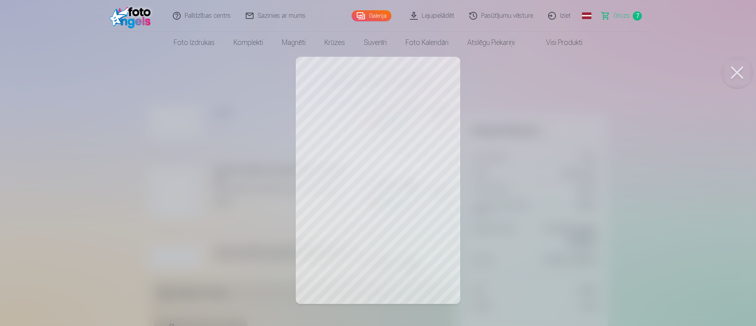
click at [502, 163] on div at bounding box center [378, 163] width 756 height 326
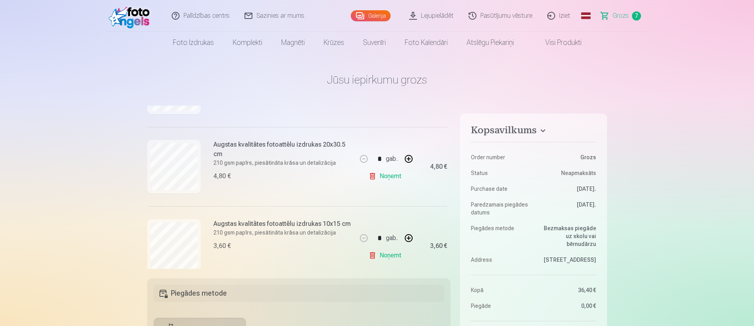
scroll to position [481, 0]
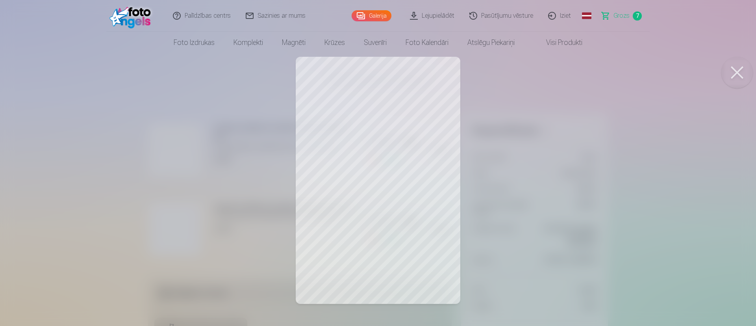
click at [165, 150] on div at bounding box center [378, 163] width 756 height 326
click at [259, 199] on div at bounding box center [378, 163] width 756 height 326
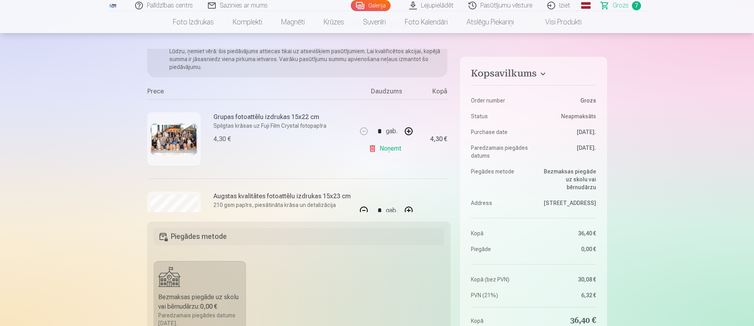
scroll to position [0, 0]
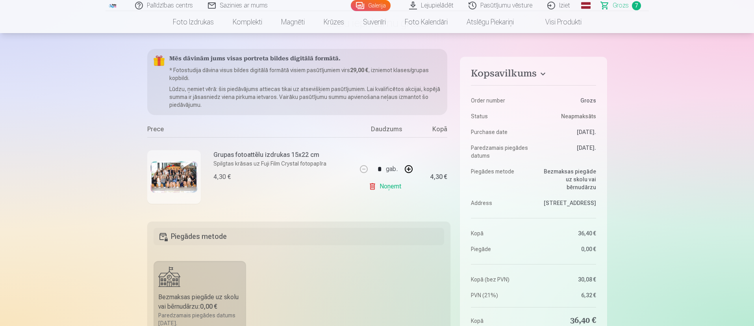
click at [181, 162] on img at bounding box center [173, 176] width 47 height 31
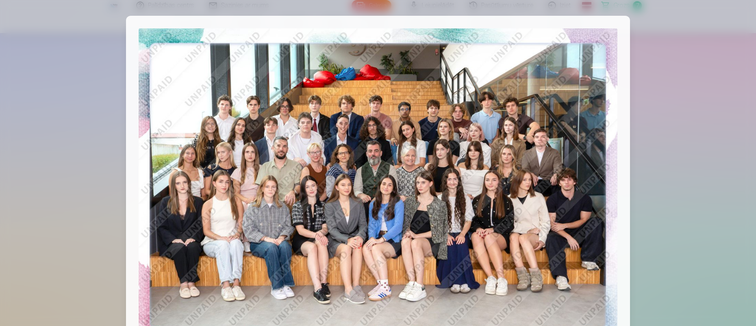
click at [502, 157] on div at bounding box center [378, 163] width 756 height 326
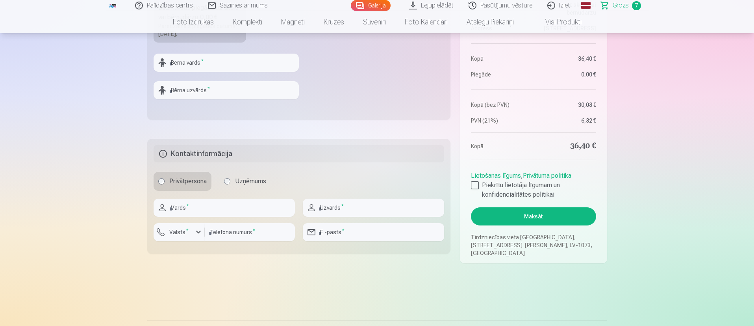
scroll to position [342, 0]
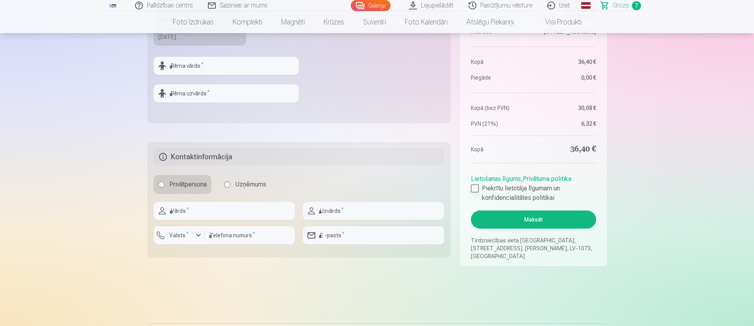
click at [474, 192] on div at bounding box center [475, 188] width 8 height 8
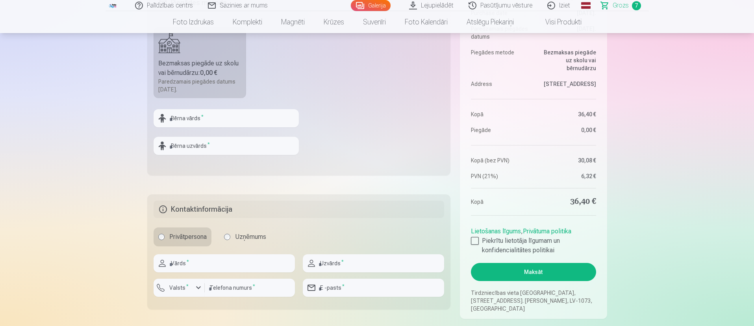
scroll to position [288, 0]
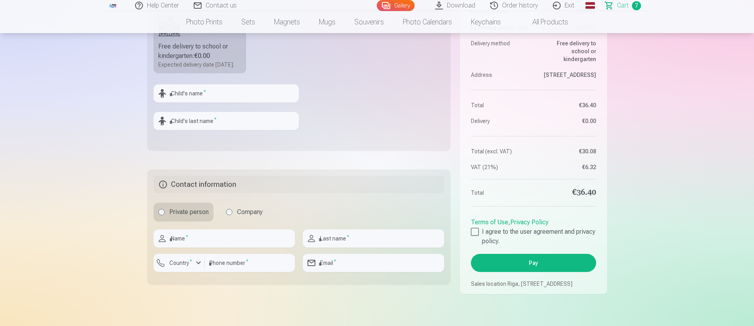
scroll to position [357, 0]
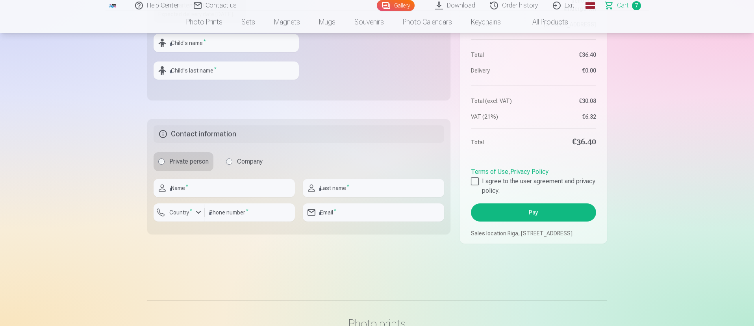
click at [502, 208] on button "Pay" at bounding box center [533, 212] width 125 height 18
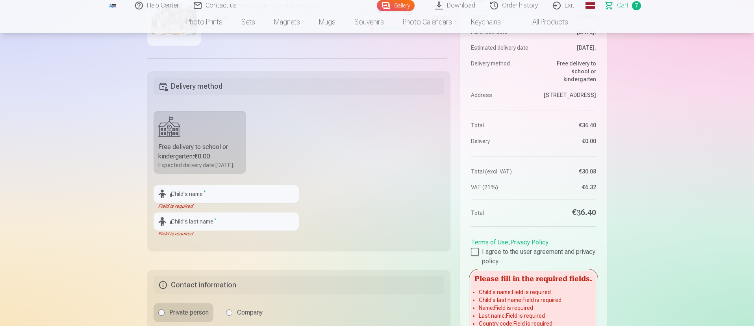
scroll to position [209, 0]
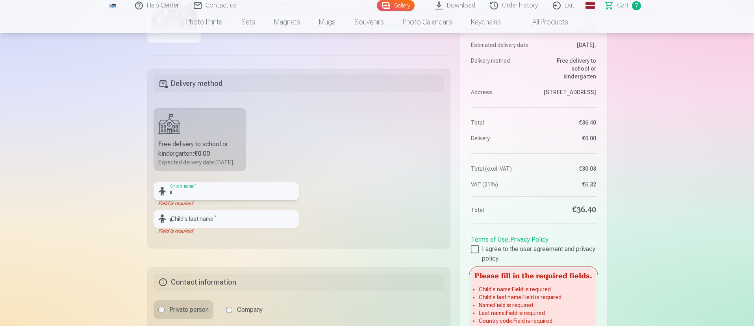
click at [262, 200] on input "text" at bounding box center [226, 191] width 145 height 18
type input "*******"
type input "********"
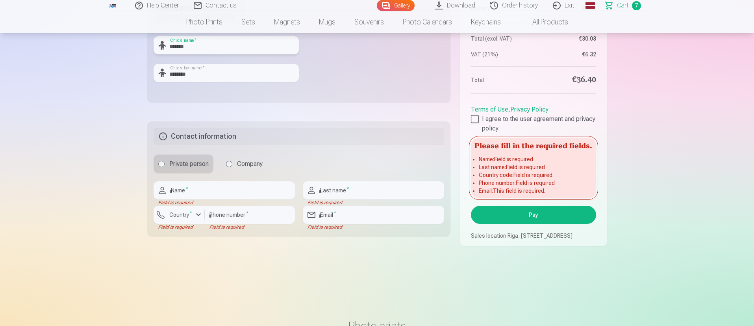
scroll to position [361, 0]
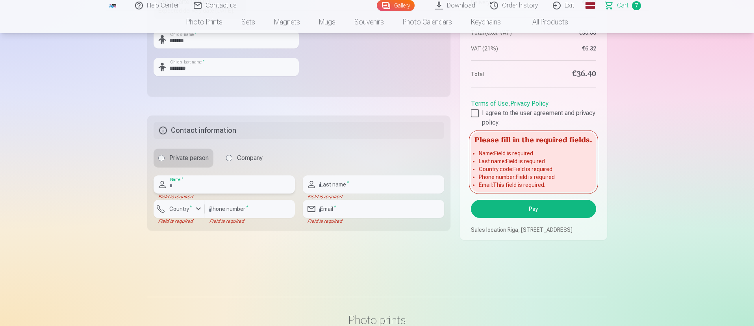
click at [266, 193] on input "text" at bounding box center [224, 184] width 141 height 18
type input "*****"
type input "********"
type input "**********"
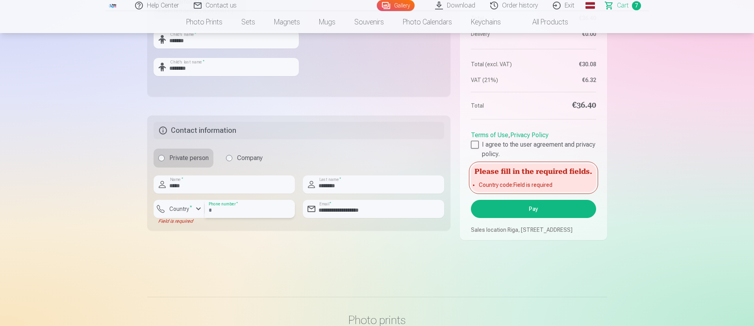
click at [268, 217] on input "**********" at bounding box center [250, 209] width 90 height 18
click at [191, 209] on font "*" at bounding box center [191, 206] width 2 height 5
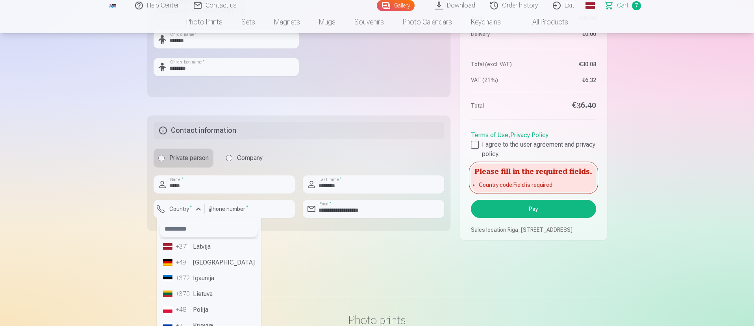
click at [211, 217] on input "text" at bounding box center [209, 229] width 98 height 16
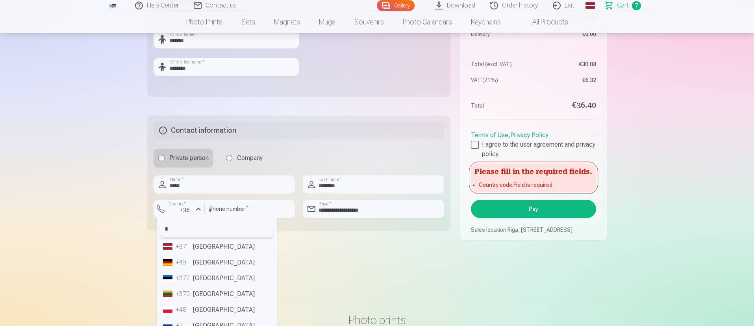
type input "**"
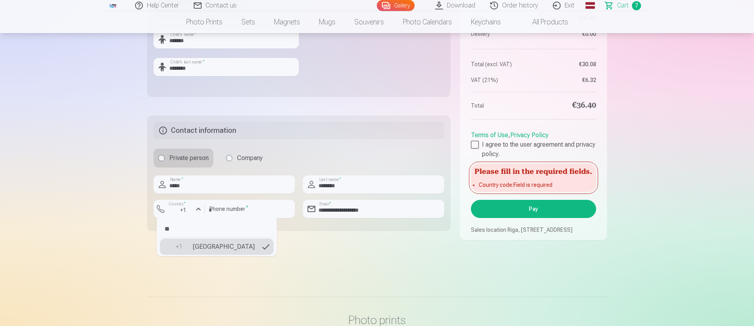
click at [197, 217] on li "+1 [GEOGRAPHIC_DATA]" at bounding box center [217, 247] width 114 height 16
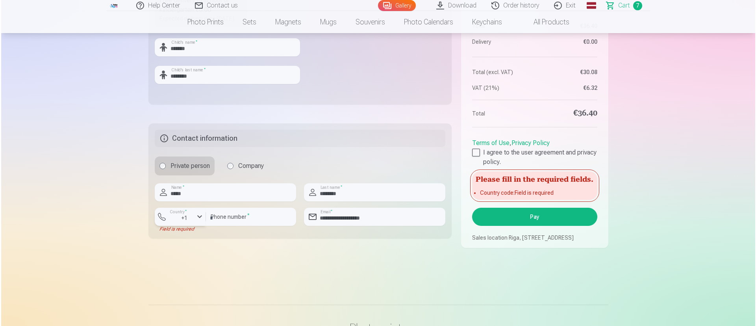
scroll to position [355, 0]
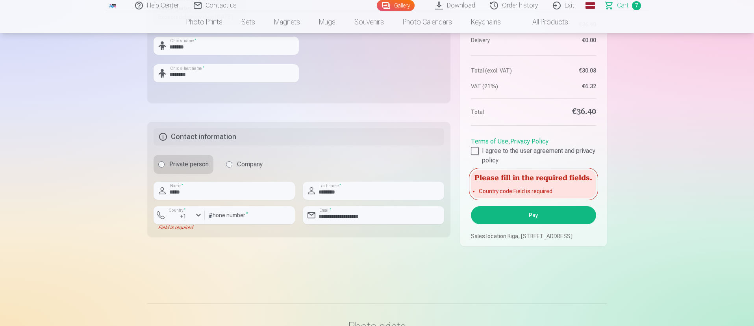
click at [502, 217] on button "Pay" at bounding box center [533, 215] width 125 height 18
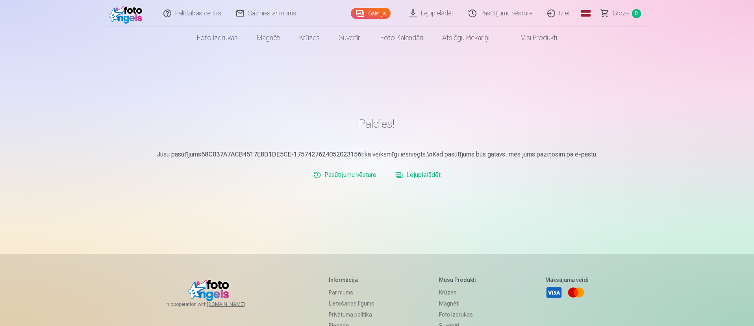
scroll to position [5, 0]
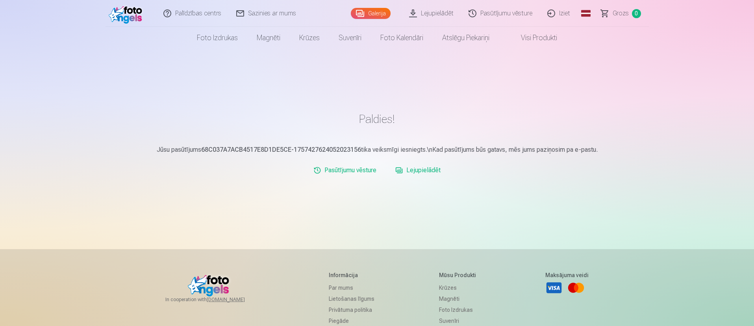
click at [587, 16] on link "Global" at bounding box center [586, 13] width 16 height 27
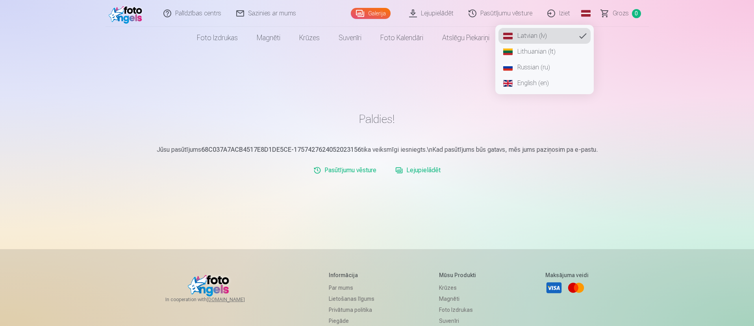
click at [551, 87] on link "English (en)" at bounding box center [544, 83] width 92 height 16
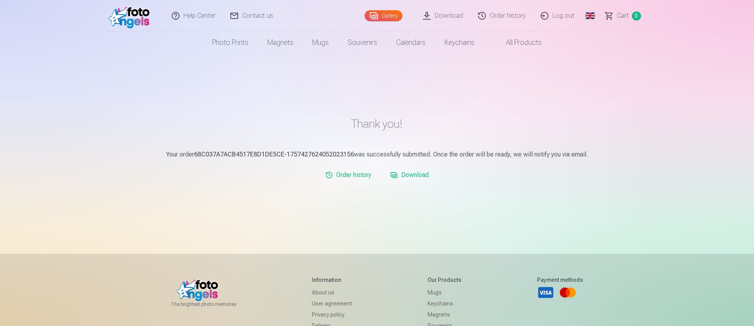
click at [339, 179] on link "Order history" at bounding box center [348, 175] width 52 height 16
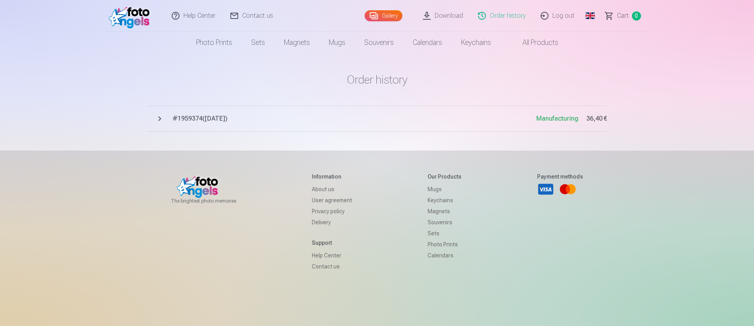
click at [563, 208] on div "Payment methods Visa Mastercard" at bounding box center [560, 251] width 46 height 158
click at [156, 121] on button "# 1959374 ( 9.09.2025 ) Manufacturing 36,40 €" at bounding box center [377, 119] width 460 height 26
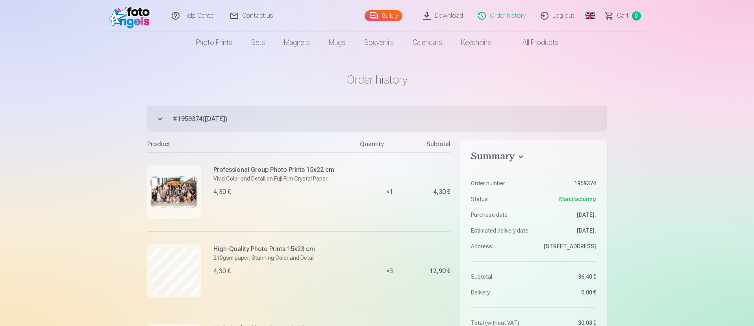
click at [157, 123] on button "# 1959374 ( 9.09.2025 ) Manufacturing 36,40 €" at bounding box center [377, 119] width 460 height 26
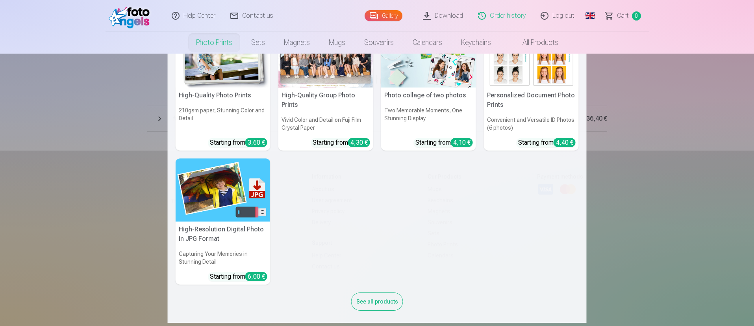
scroll to position [39, 0]
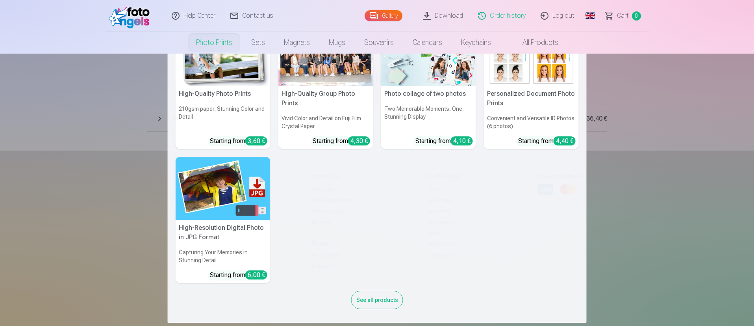
click at [659, 221] on nav "High-Quality Photo Prints 210gsm paper, Stunning Color and Detail Starting from…" at bounding box center [377, 188] width 754 height 269
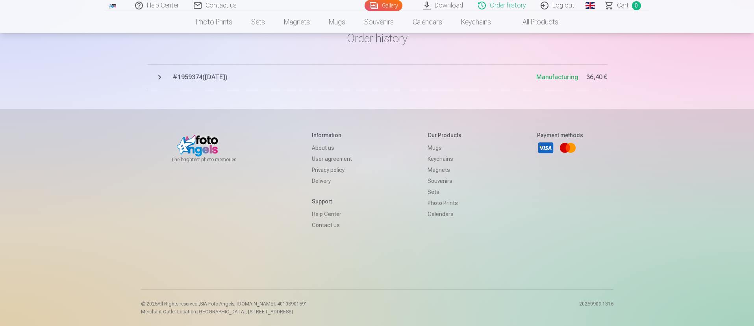
scroll to position [0, 0]
